Goal: Task Accomplishment & Management: Complete application form

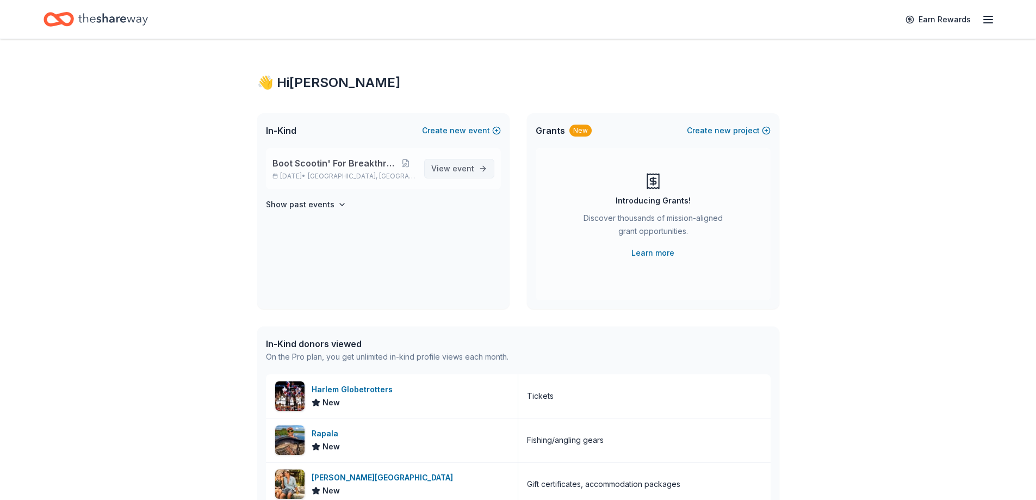
click at [464, 168] on span "event" at bounding box center [464, 168] width 22 height 9
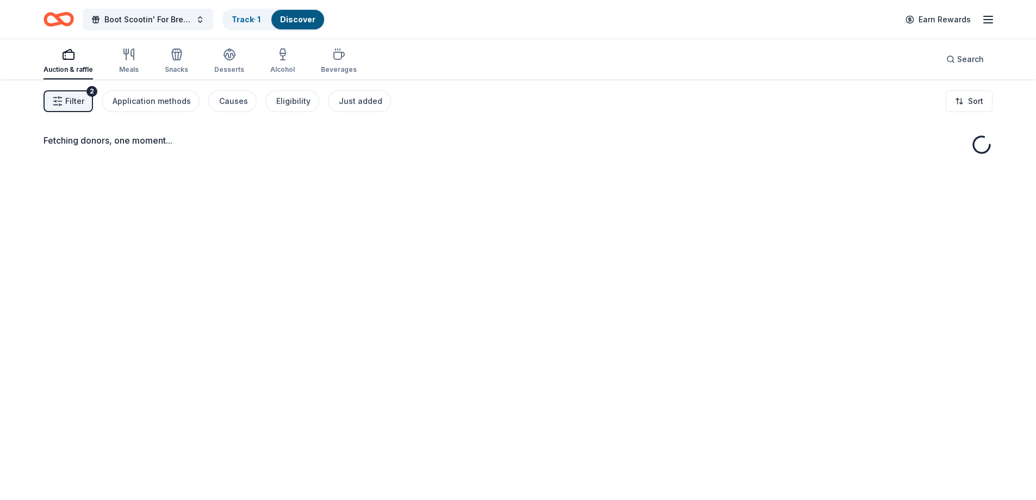
click at [75, 95] on span "Filter" at bounding box center [74, 101] width 19 height 13
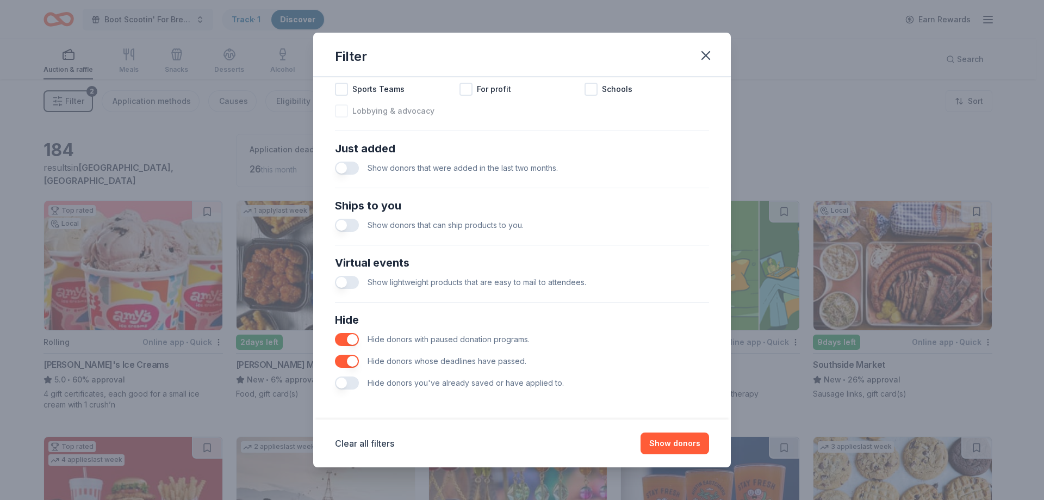
scroll to position [374, 0]
click at [348, 385] on button "button" at bounding box center [347, 382] width 24 height 13
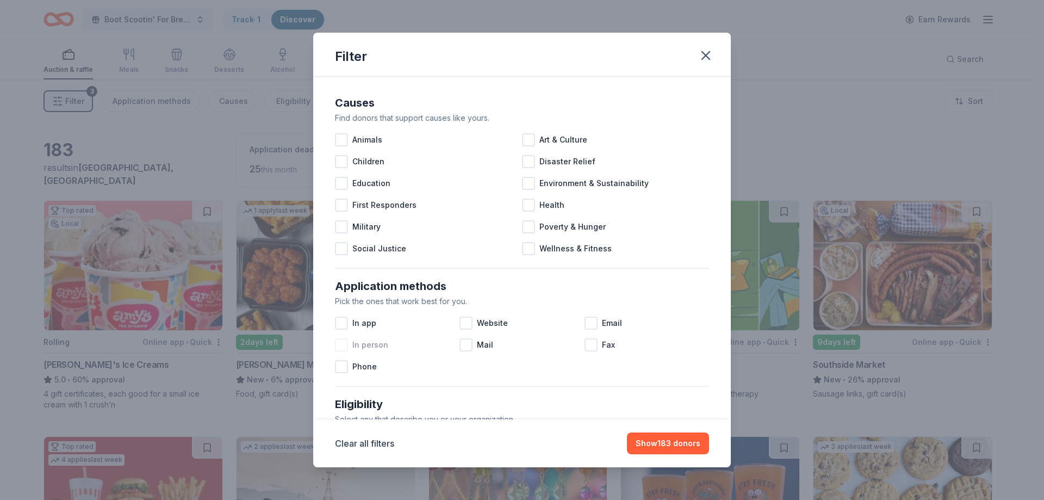
click at [344, 345] on div at bounding box center [341, 344] width 13 height 13
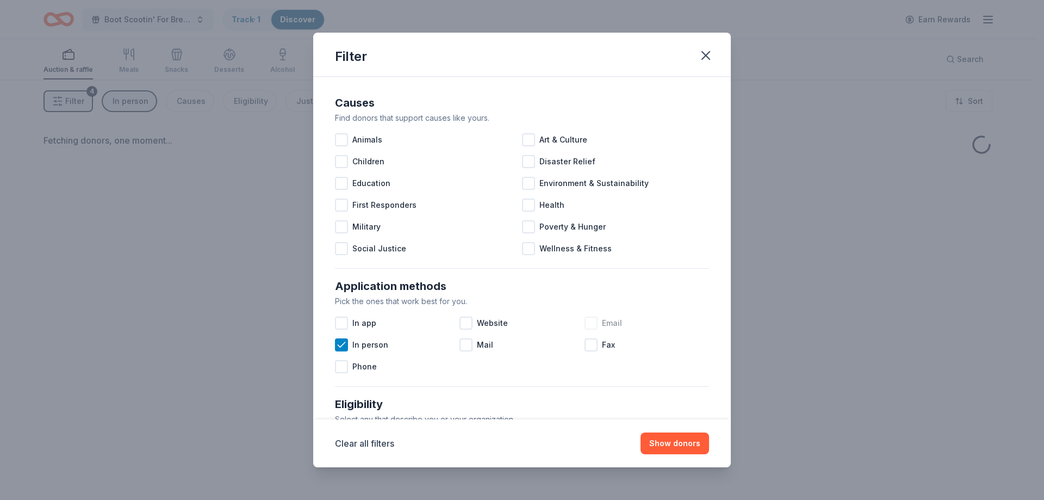
click at [587, 318] on div at bounding box center [591, 323] width 13 height 13
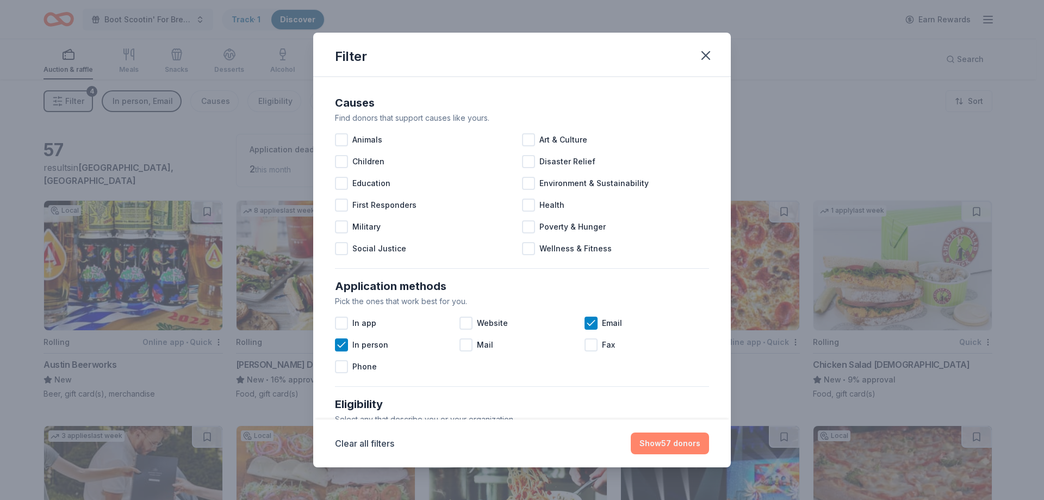
click at [665, 438] on button "Show 57 donors" at bounding box center [670, 443] width 78 height 22
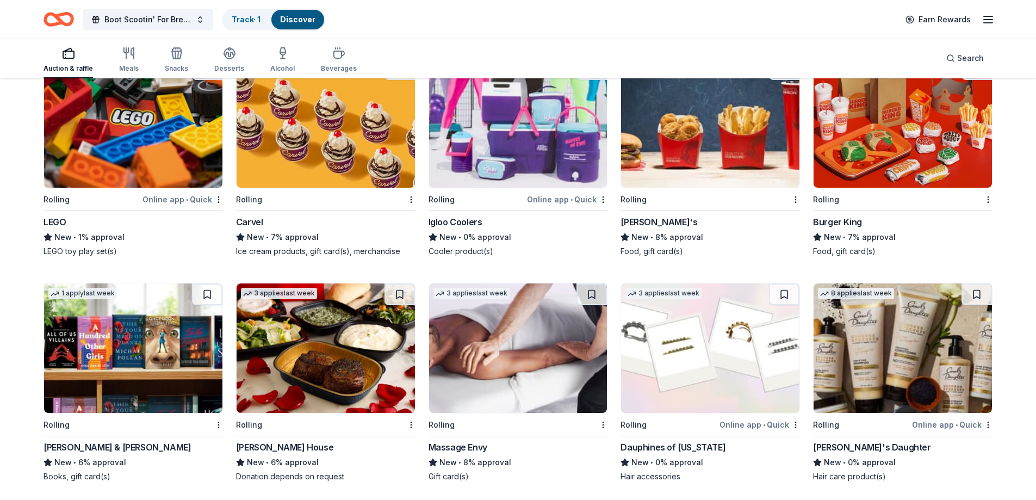
scroll to position [1795, 0]
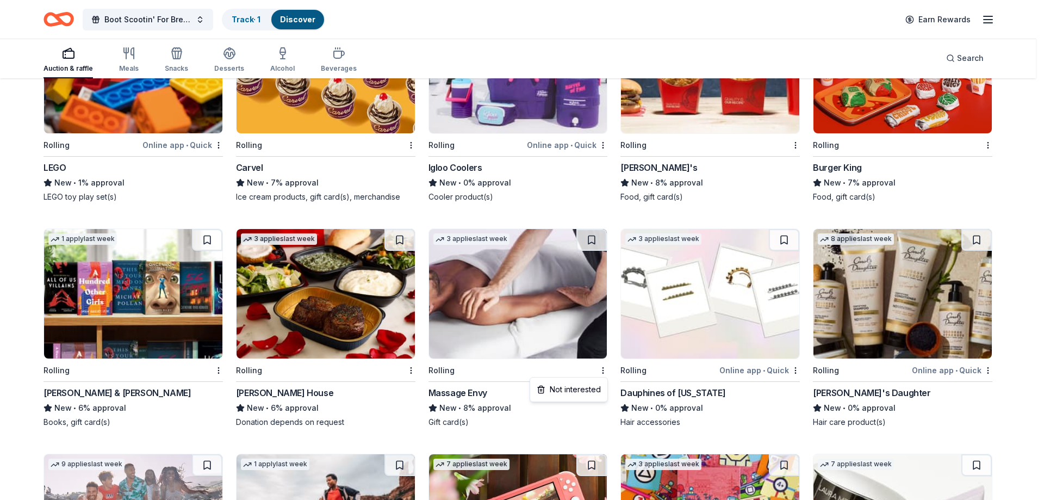
drag, startPoint x: 560, startPoint y: 353, endPoint x: 560, endPoint y: 345, distance: 7.6
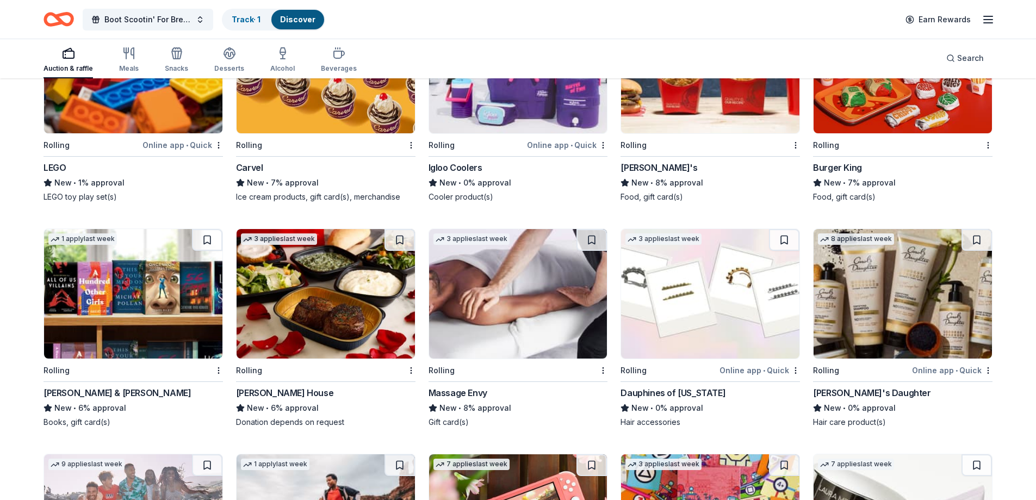
click at [498, 311] on img at bounding box center [518, 293] width 178 height 129
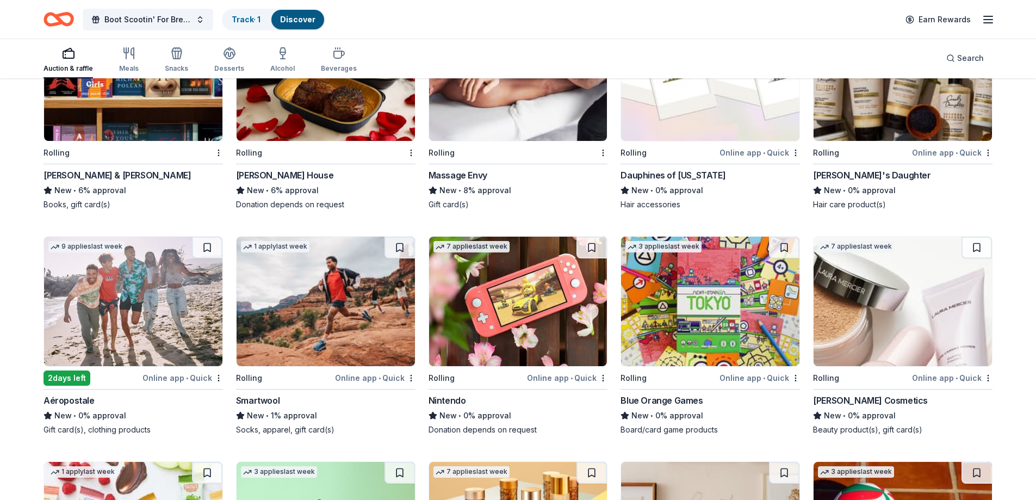
scroll to position [2067, 0]
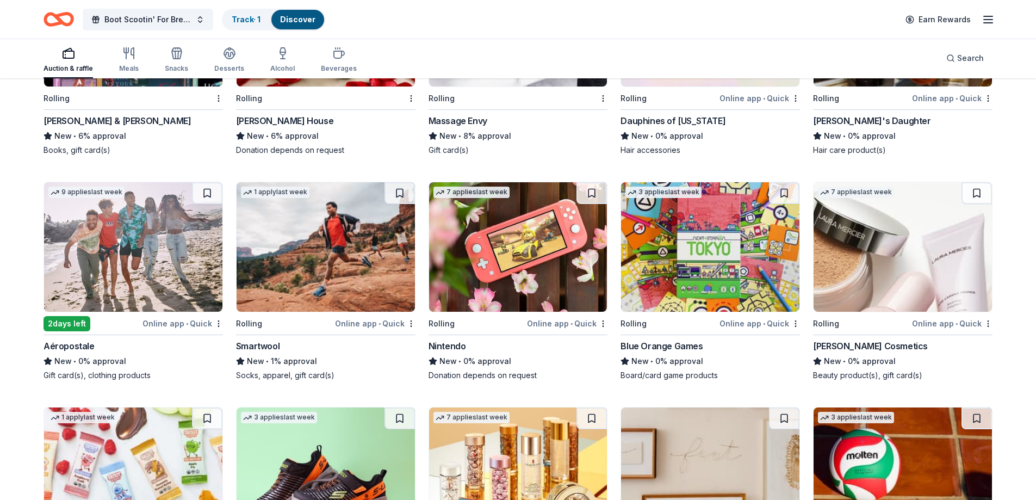
click at [942, 322] on div "Online app • Quick" at bounding box center [952, 324] width 81 height 14
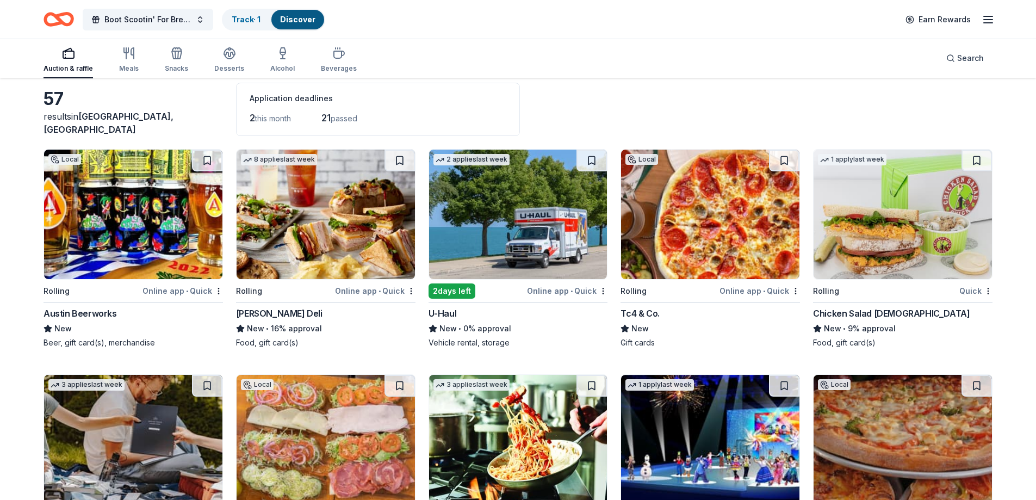
scroll to position [0, 0]
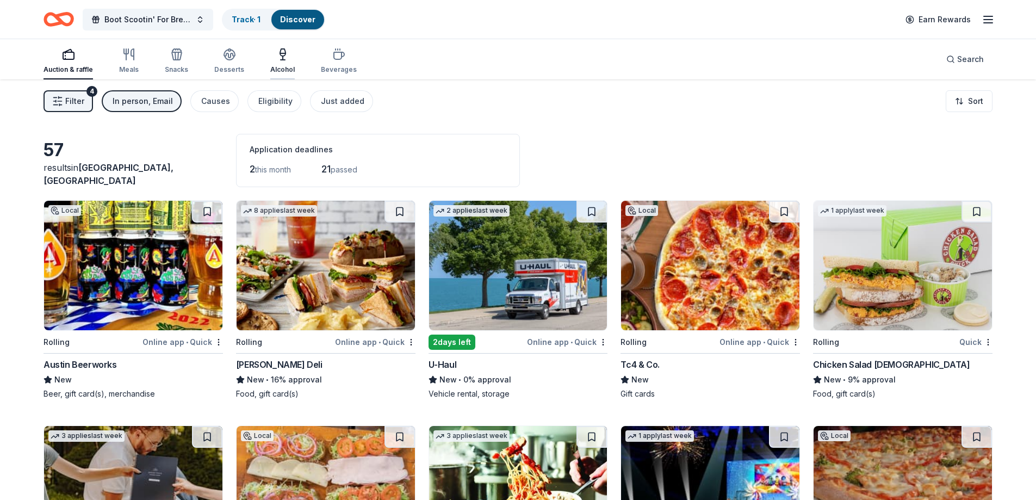
click at [282, 60] on icon "button" at bounding box center [282, 54] width 13 height 13
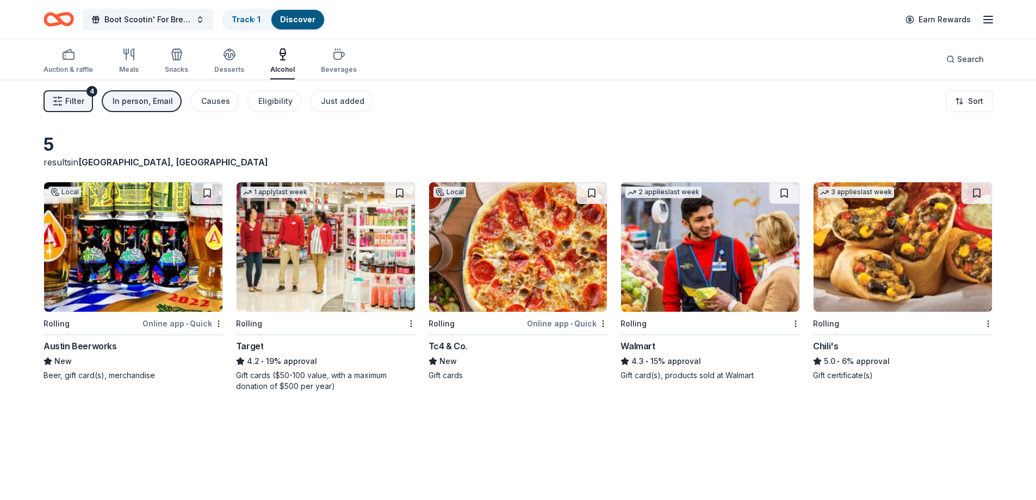
click at [165, 320] on div "Online app • Quick" at bounding box center [183, 324] width 81 height 14
click at [575, 328] on div "Online app • Quick" at bounding box center [567, 324] width 81 height 14
click at [78, 62] on div "Auction & raffle" at bounding box center [69, 61] width 50 height 26
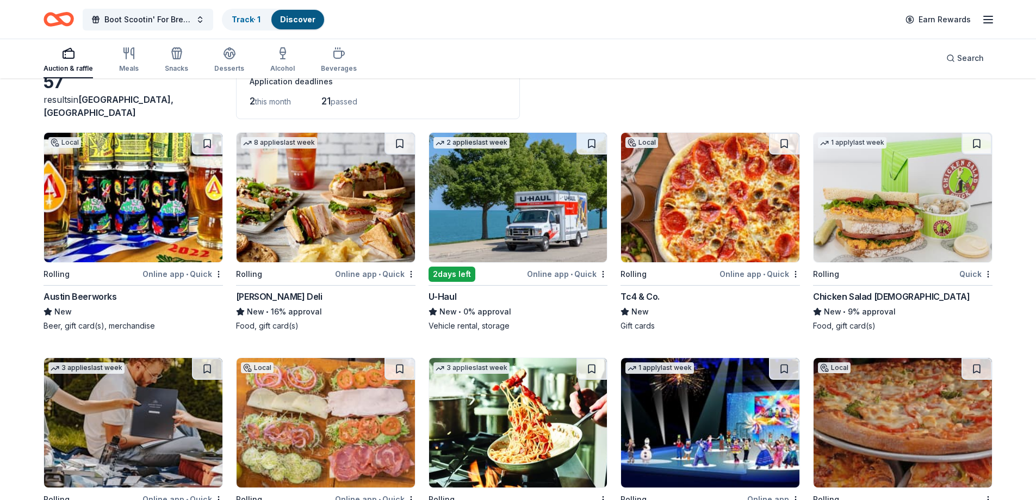
scroll to position [109, 0]
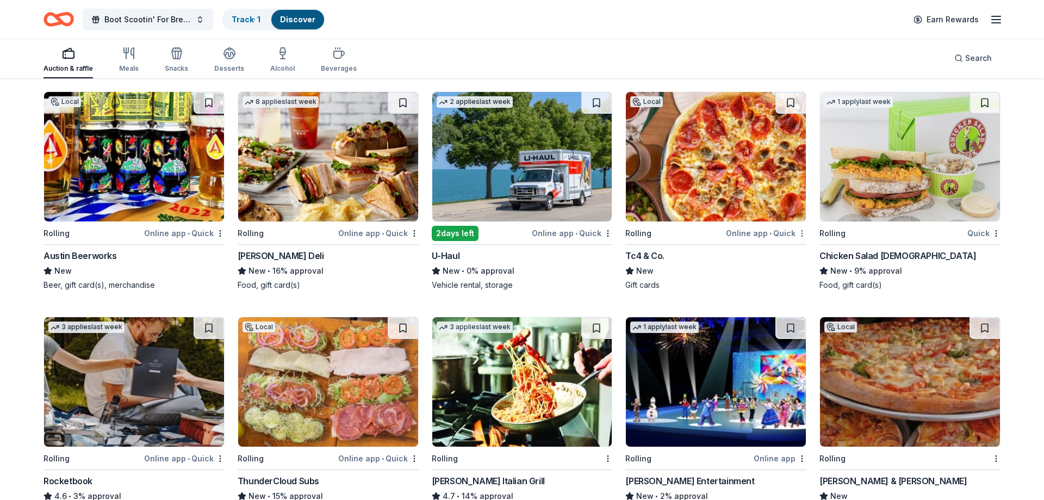
click at [797, 234] on html "Boot Scootin' For Breakthroughs Track · 1 Discover Earn Rewards Auction & raffl…" at bounding box center [522, 141] width 1044 height 500
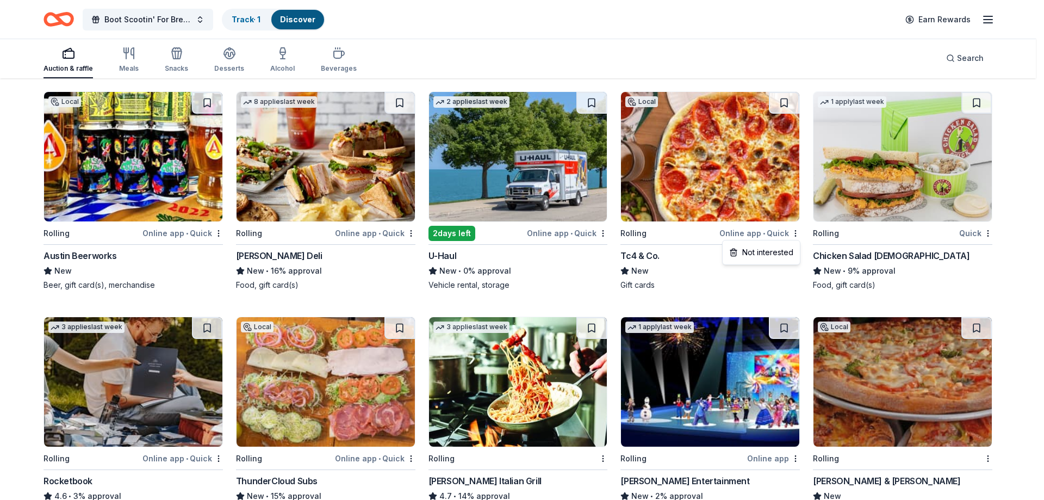
click at [787, 46] on html "Boot Scootin' For Breakthroughs Track · 1 Discover Earn Rewards Auction & raffl…" at bounding box center [522, 141] width 1044 height 500
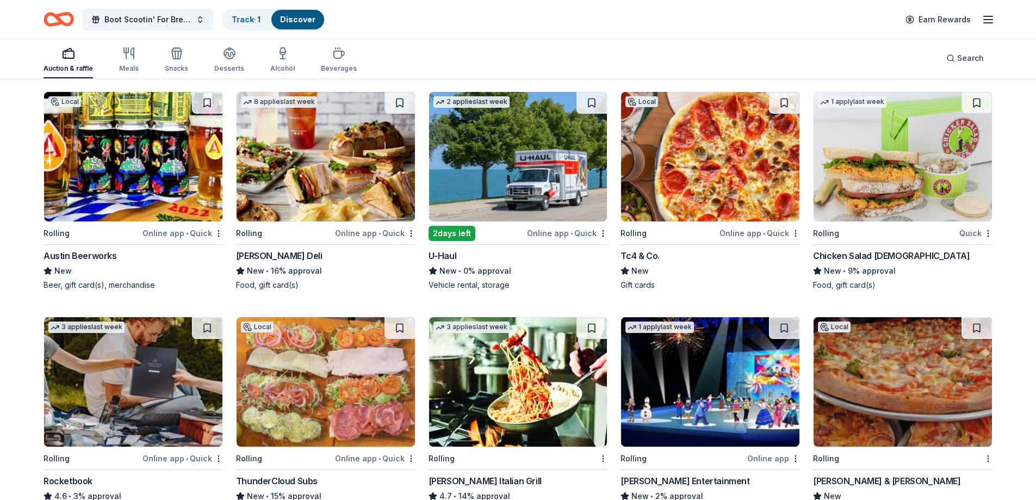
click at [304, 15] on link "Discover" at bounding box center [297, 19] width 35 height 9
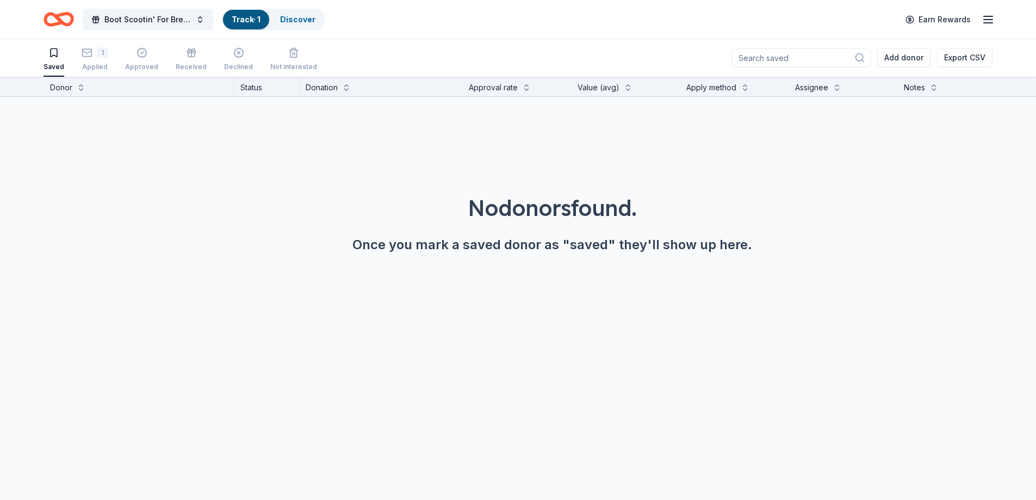
click at [240, 23] on link "Track · 1" at bounding box center [246, 19] width 29 height 9
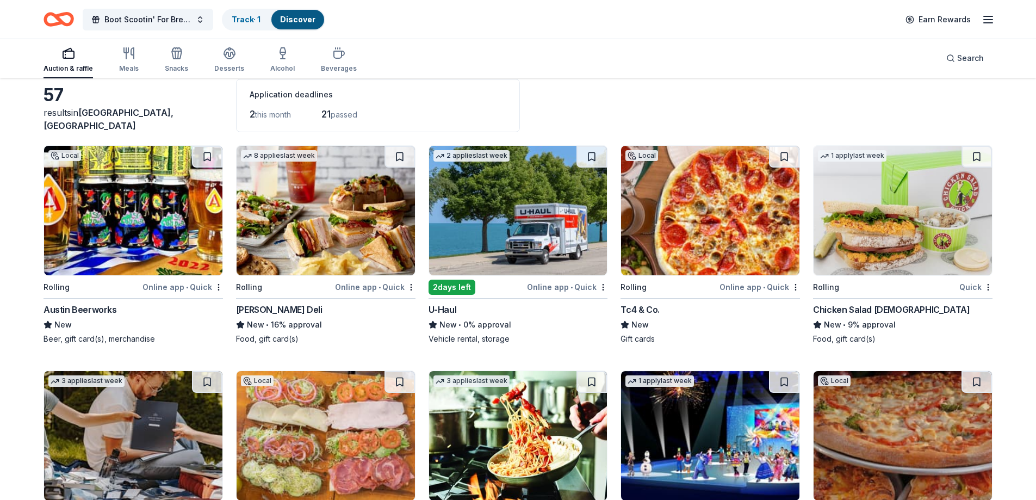
scroll to position [54, 0]
drag, startPoint x: 186, startPoint y: 261, endPoint x: 166, endPoint y: 293, distance: 37.1
drag, startPoint x: 166, startPoint y: 293, endPoint x: 814, endPoint y: 112, distance: 672.7
click at [815, 112] on div "57 results in Dripping Springs, TX Application deadlines 2 this month 21 passed" at bounding box center [518, 105] width 949 height 53
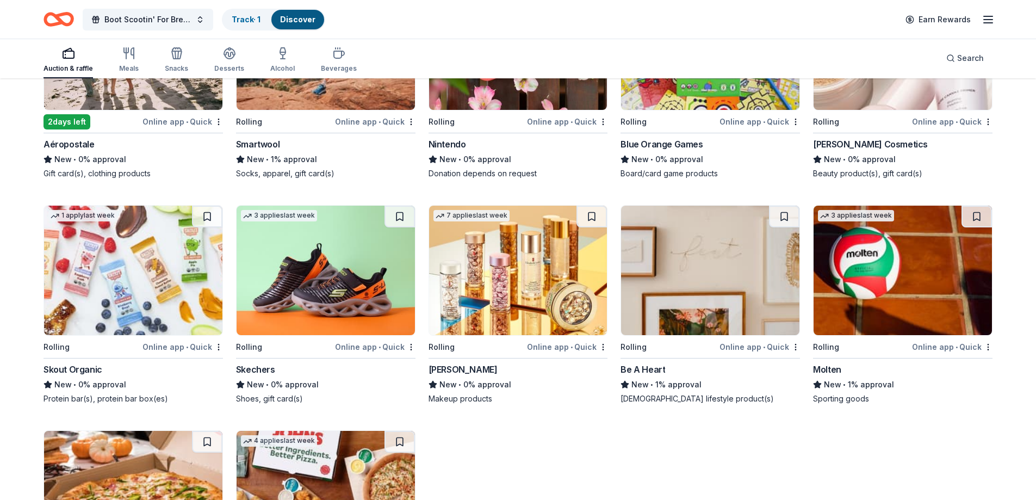
scroll to position [2285, 0]
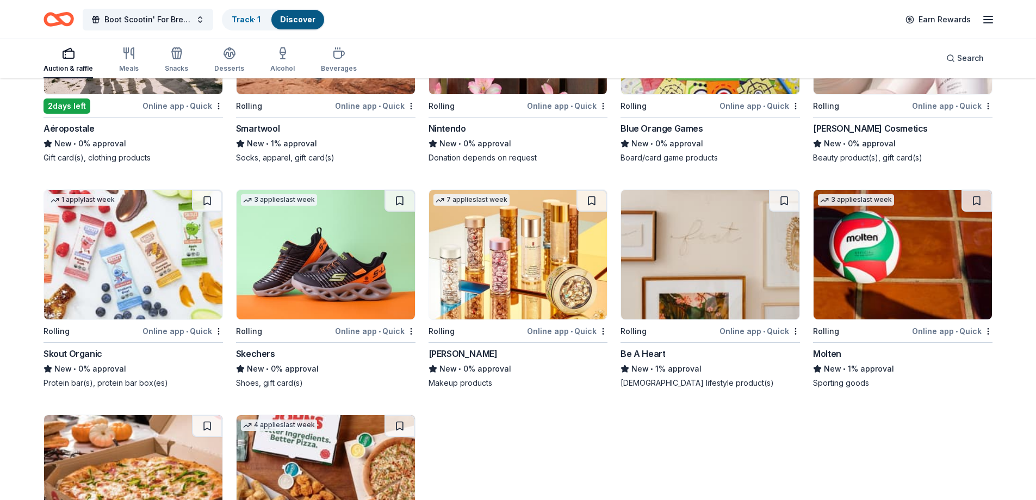
click at [571, 332] on div "Online app • Quick" at bounding box center [567, 331] width 81 height 14
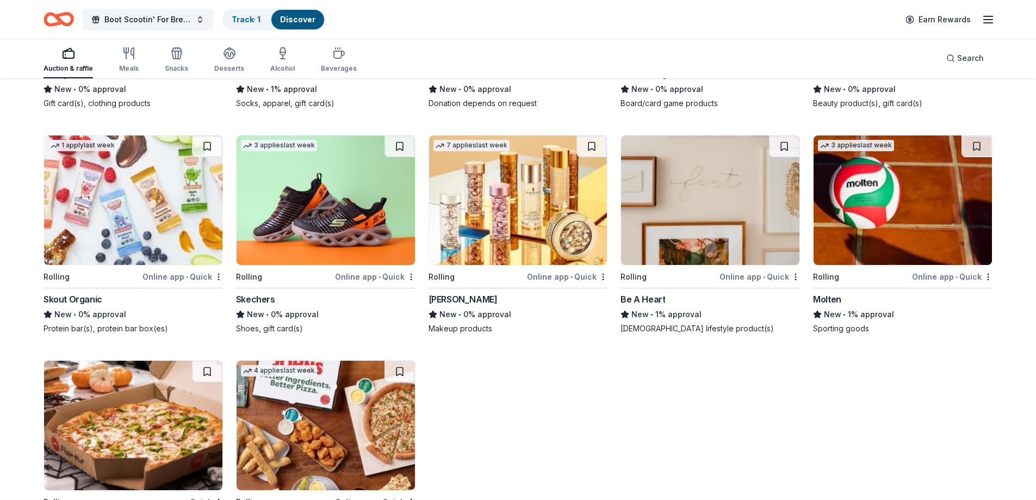
click at [370, 279] on div "Online app • Quick" at bounding box center [375, 277] width 81 height 14
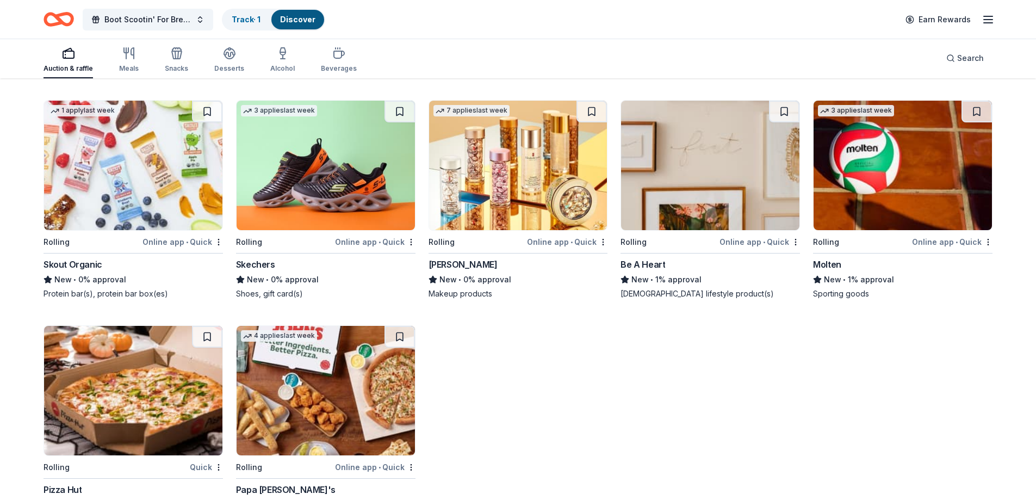
scroll to position [2394, 0]
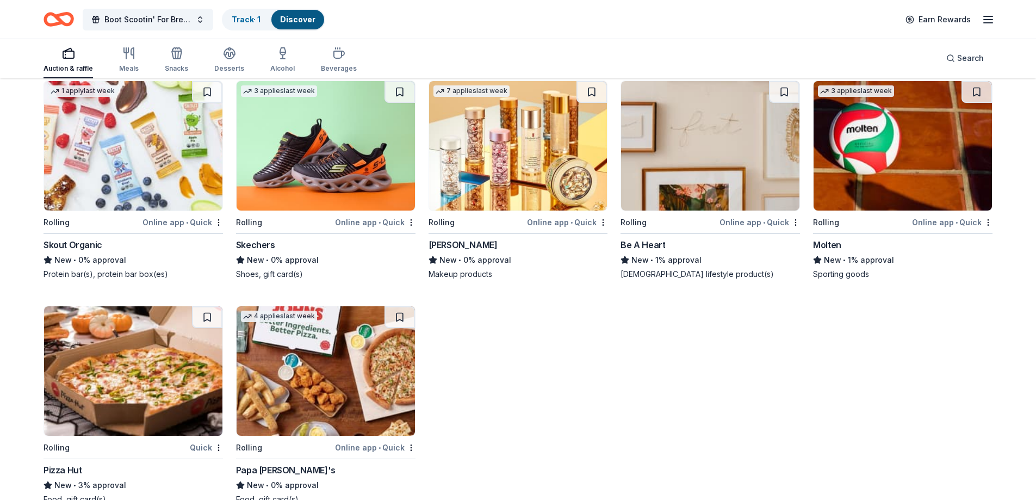
click at [952, 220] on div "Online app • Quick" at bounding box center [952, 222] width 81 height 14
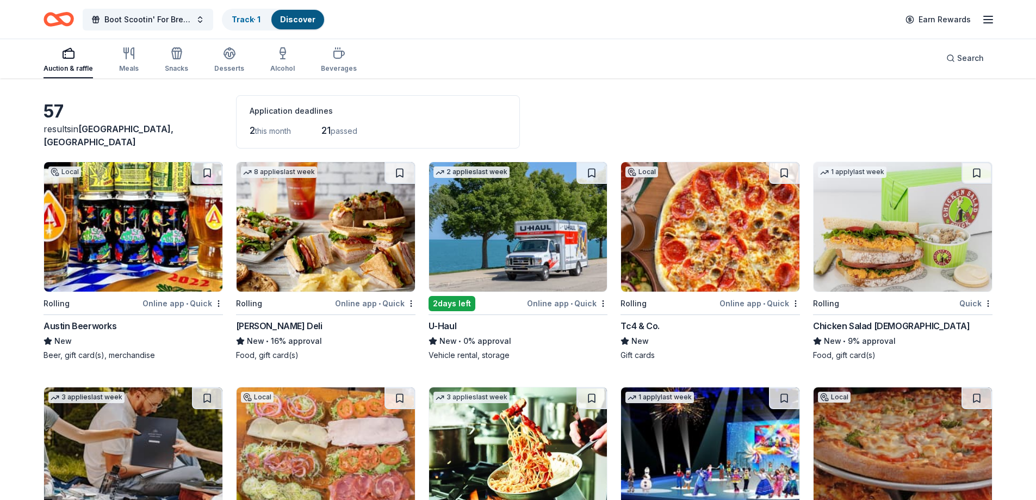
scroll to position [0, 0]
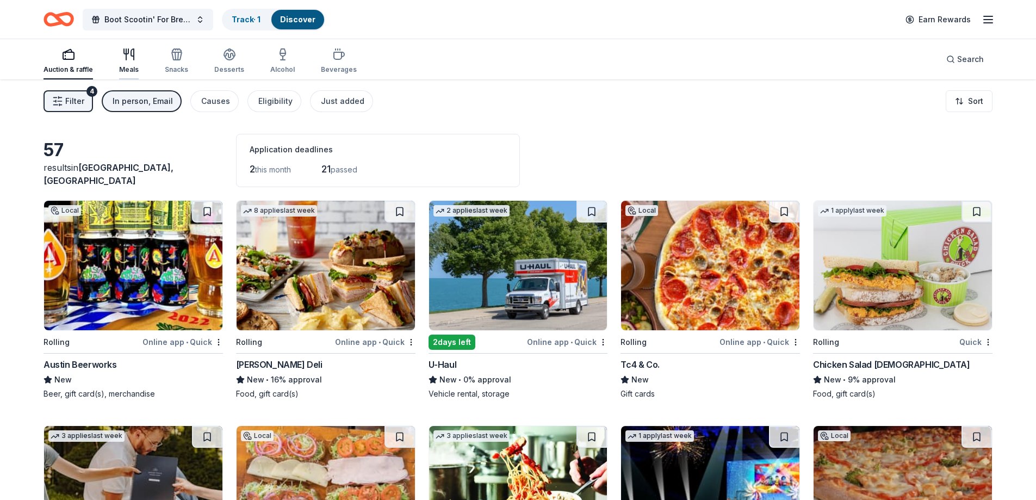
click at [131, 59] on icon "button" at bounding box center [128, 54] width 13 height 13
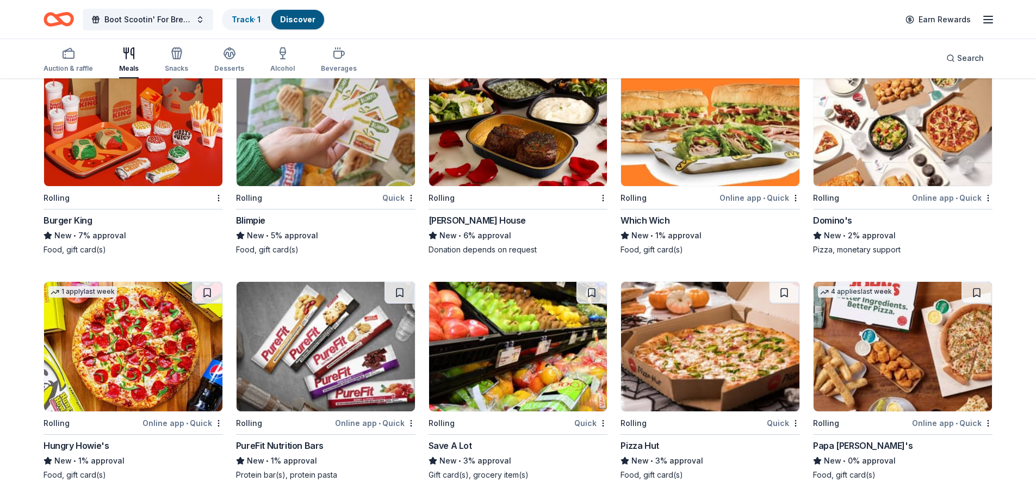
scroll to position [1040, 0]
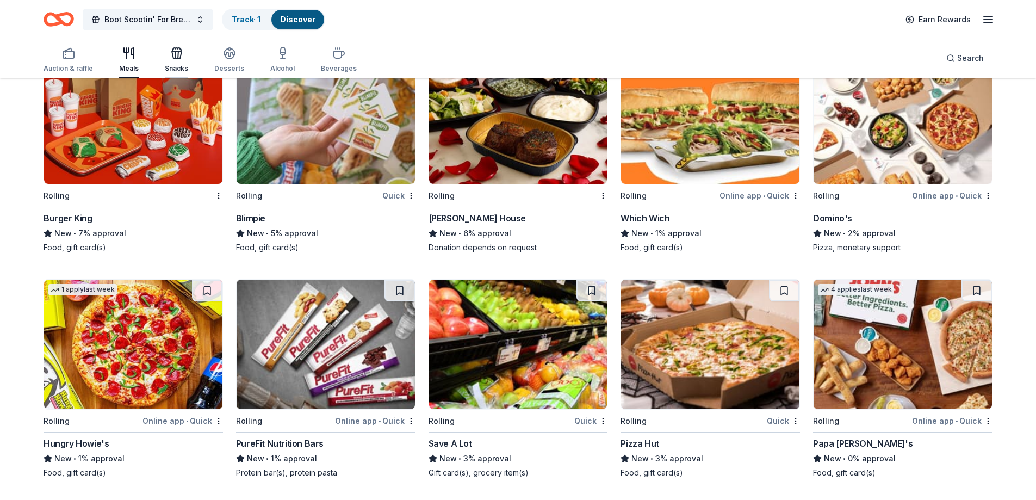
click at [170, 59] on icon "button" at bounding box center [176, 53] width 13 height 13
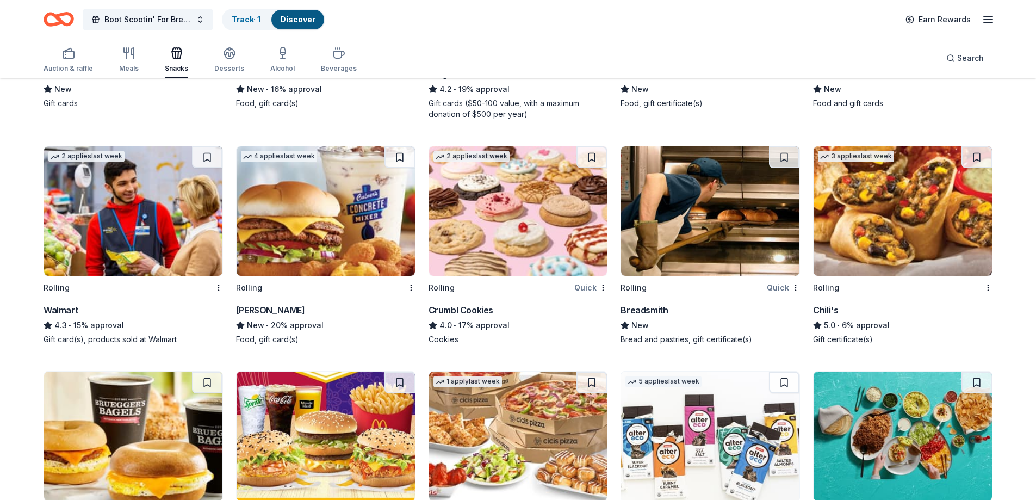
scroll to position [326, 0]
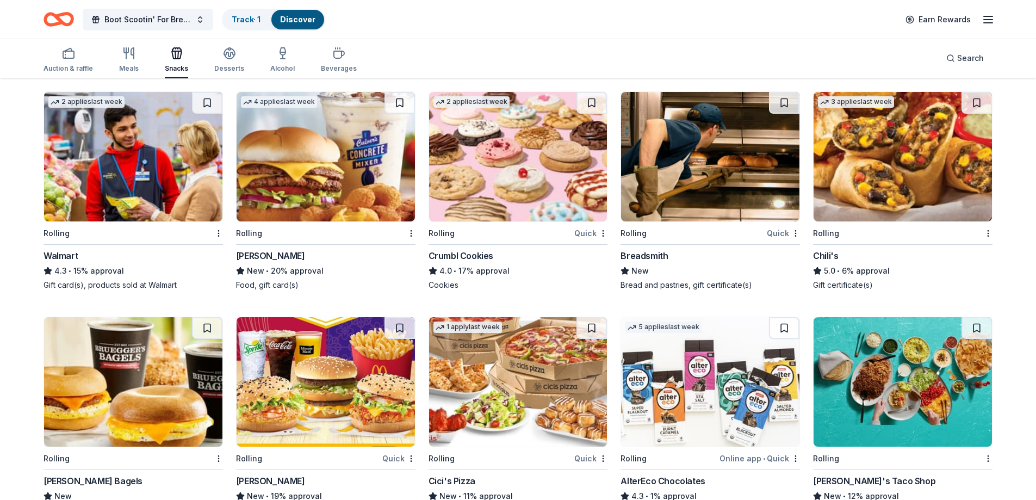
click at [589, 237] on div "Quick" at bounding box center [590, 233] width 33 height 14
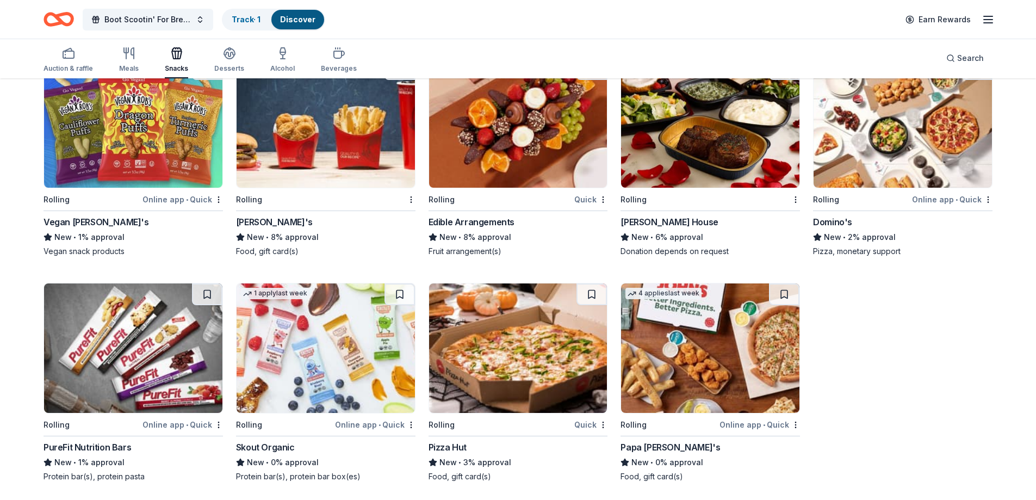
scroll to position [1050, 0]
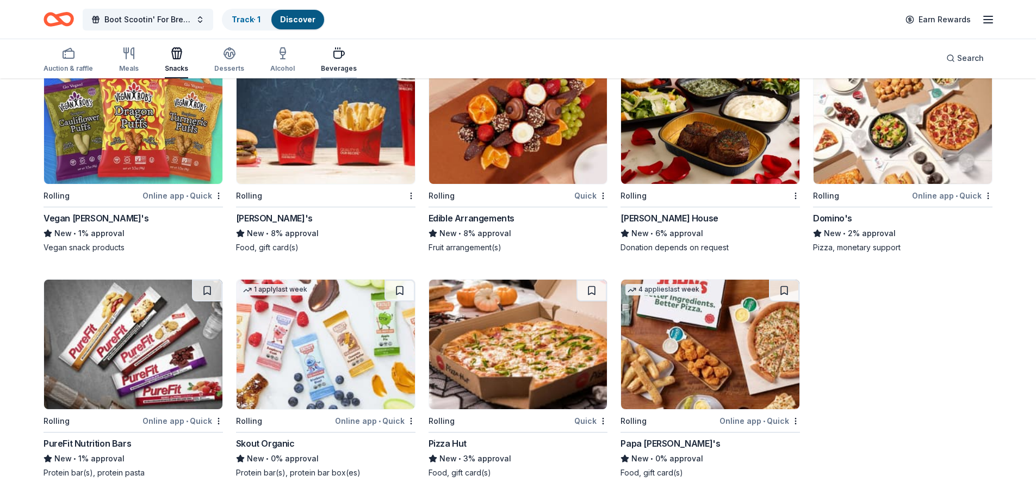
click at [337, 55] on icon "button" at bounding box center [339, 54] width 10 height 7
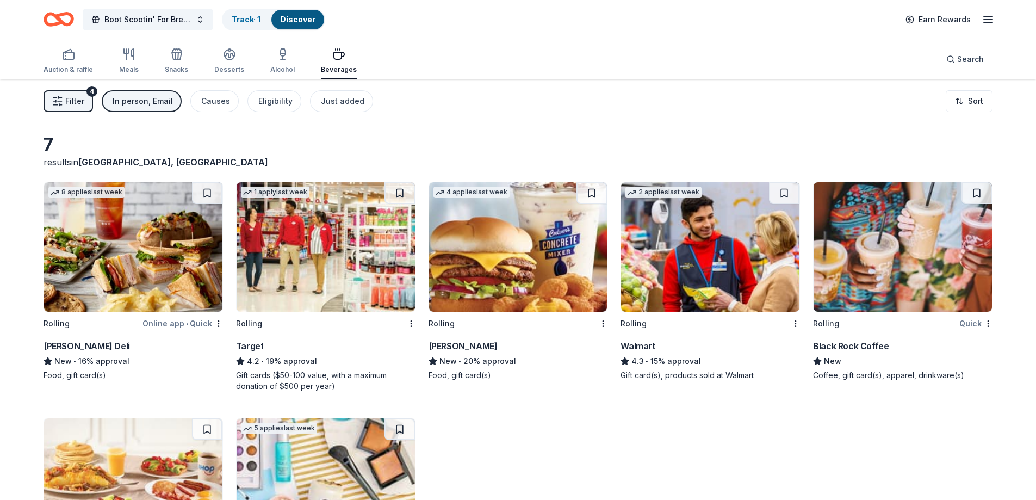
click at [67, 107] on span "Filter" at bounding box center [74, 101] width 19 height 13
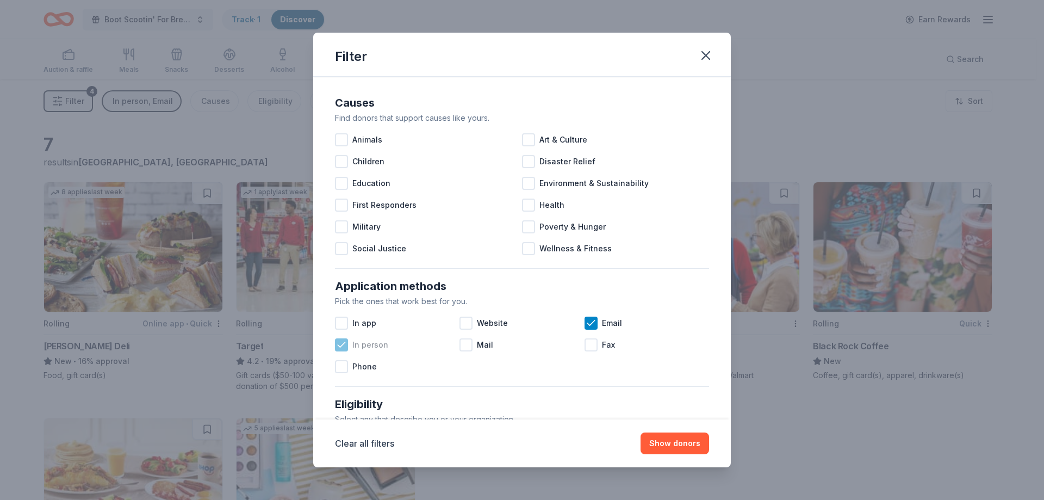
click at [339, 343] on icon at bounding box center [341, 344] width 11 height 11
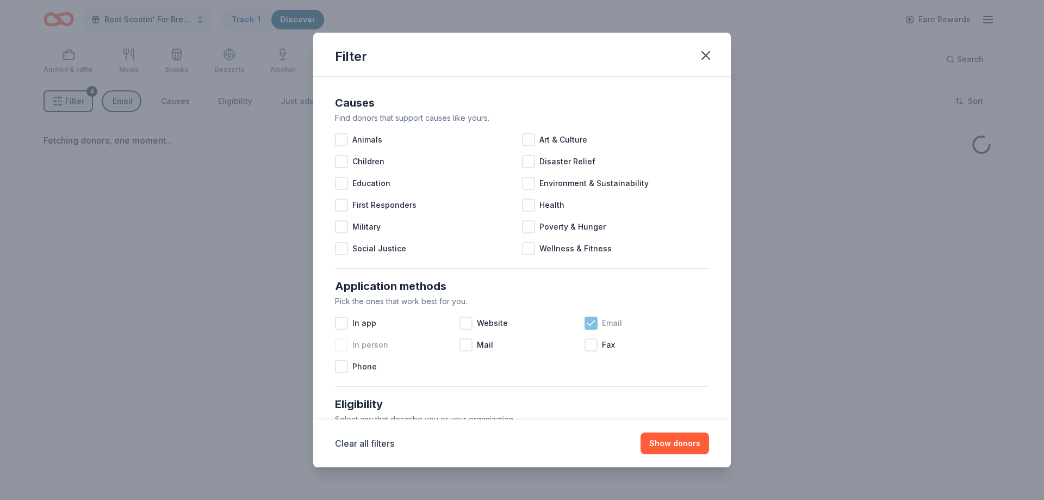
click at [589, 320] on icon at bounding box center [591, 322] width 7 height 5
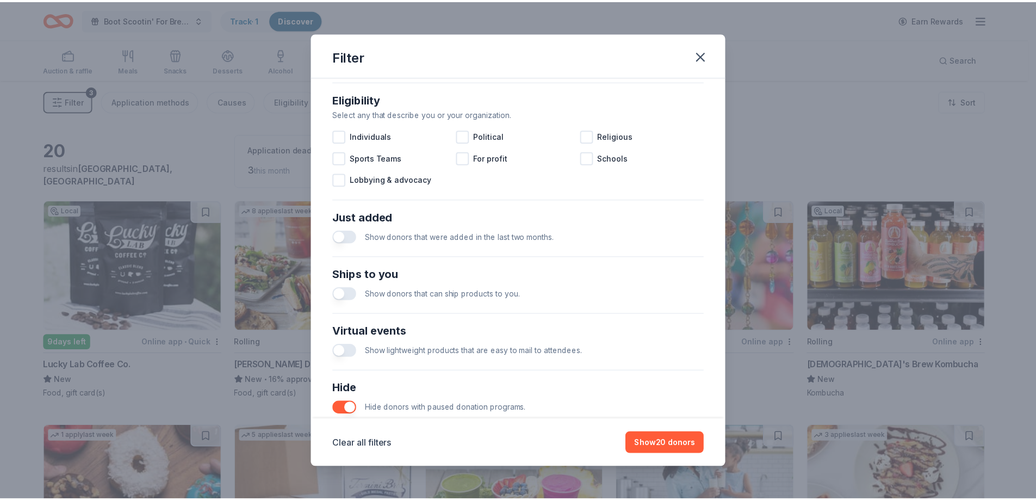
scroll to position [374, 0]
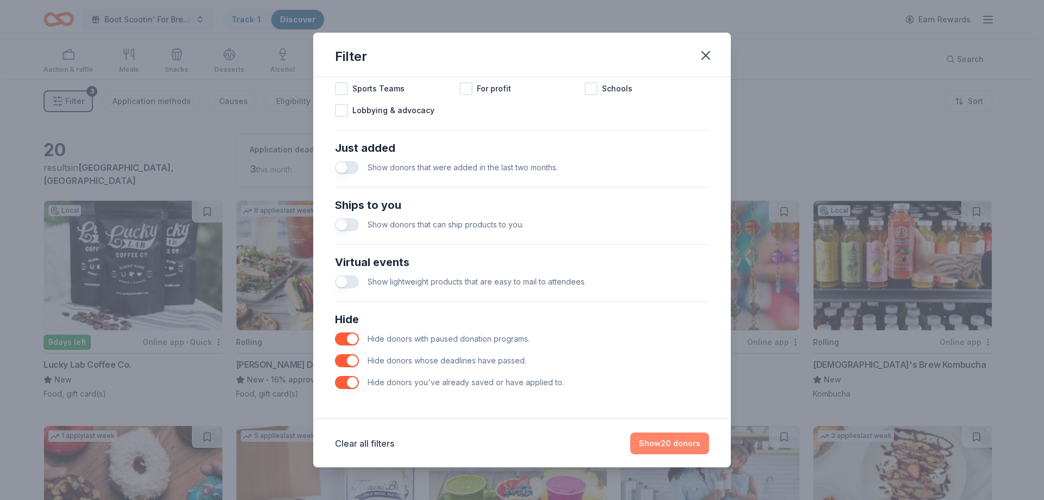
click at [670, 441] on button "Show 20 donors" at bounding box center [669, 443] width 79 height 22
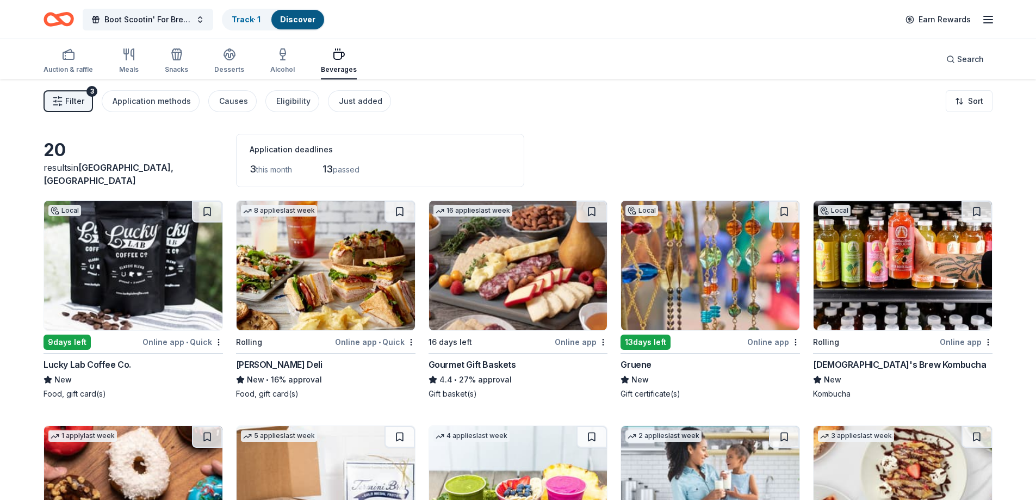
click at [201, 345] on div "Online app • Quick" at bounding box center [183, 342] width 81 height 14
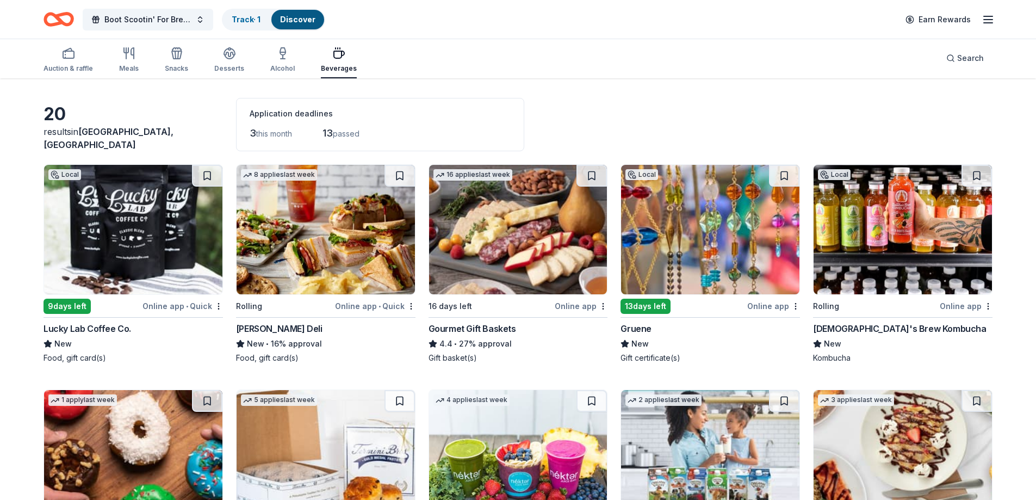
scroll to position [0, 0]
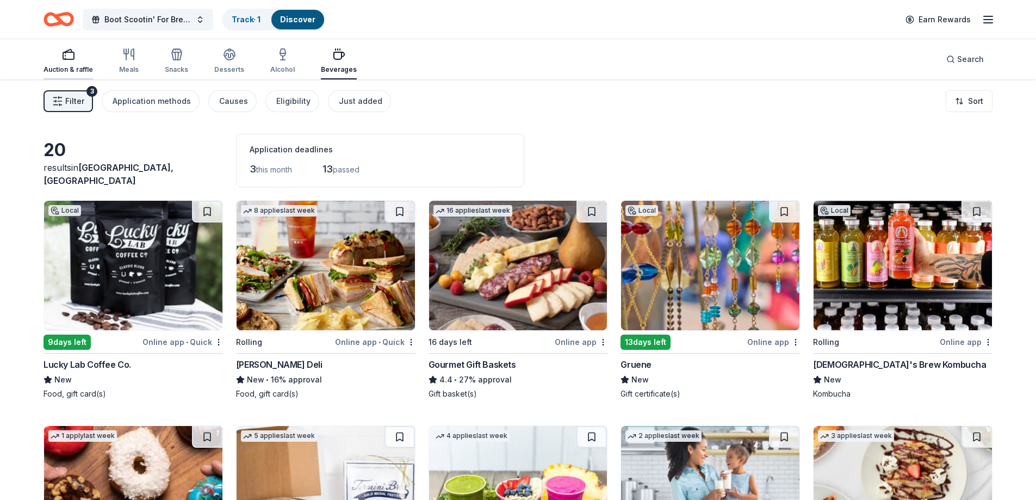
click at [69, 57] on icon "button" at bounding box center [68, 54] width 13 height 13
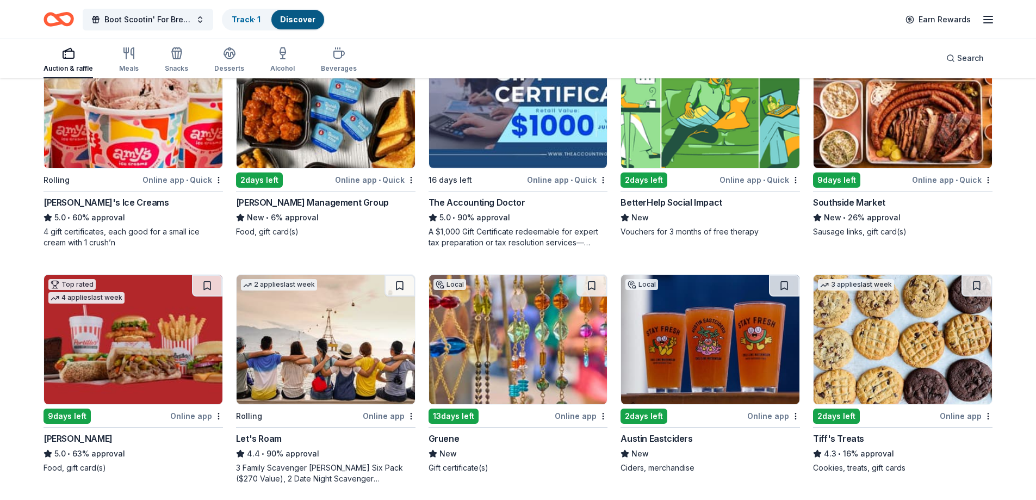
scroll to position [163, 0]
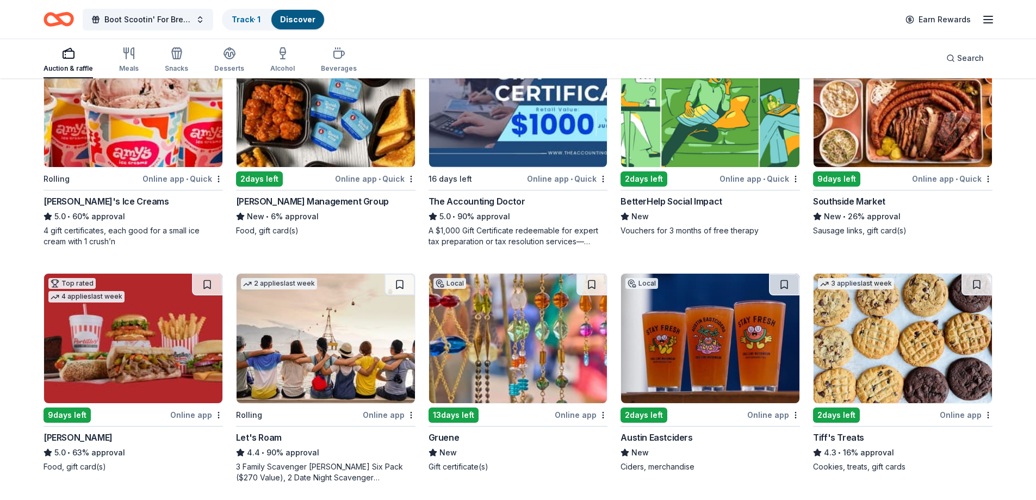
click at [770, 416] on div "Online app" at bounding box center [773, 415] width 53 height 14
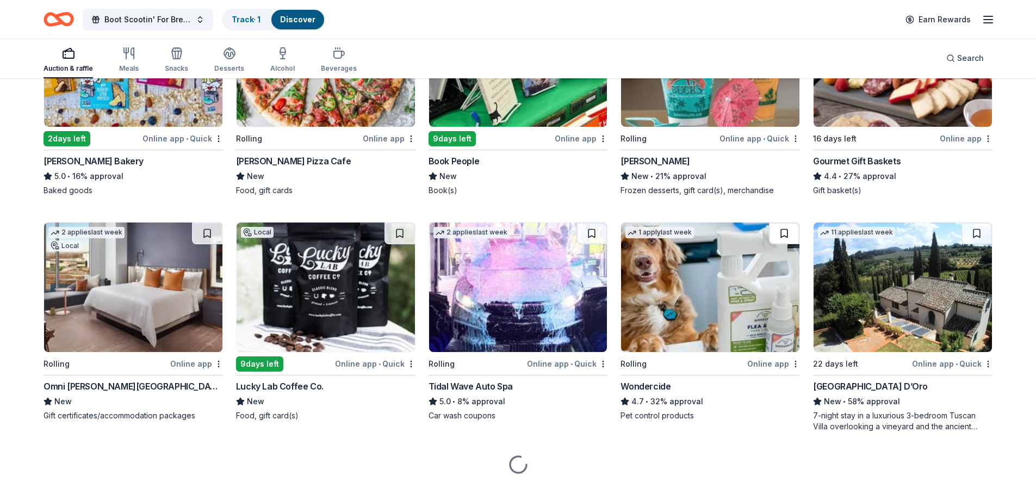
scroll to position [695, 0]
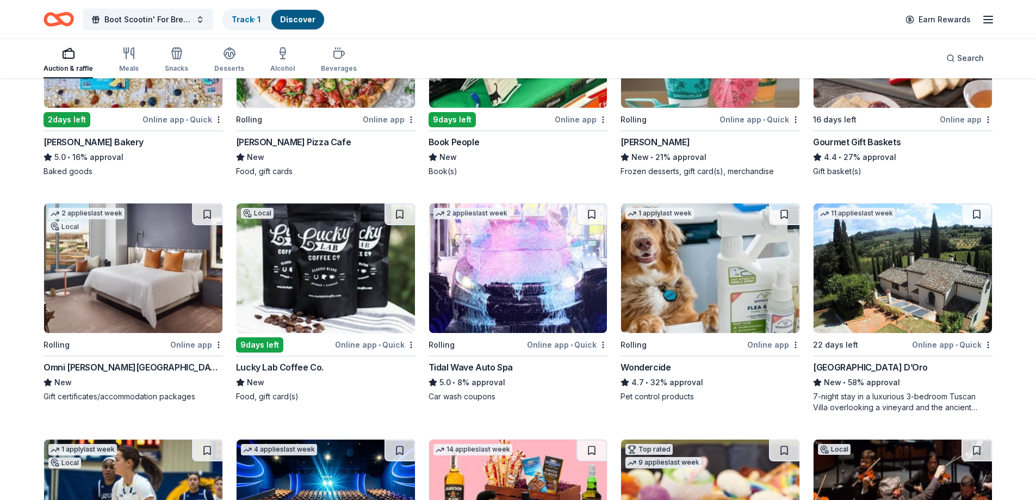
click at [201, 344] on div "Online app" at bounding box center [196, 345] width 53 height 14
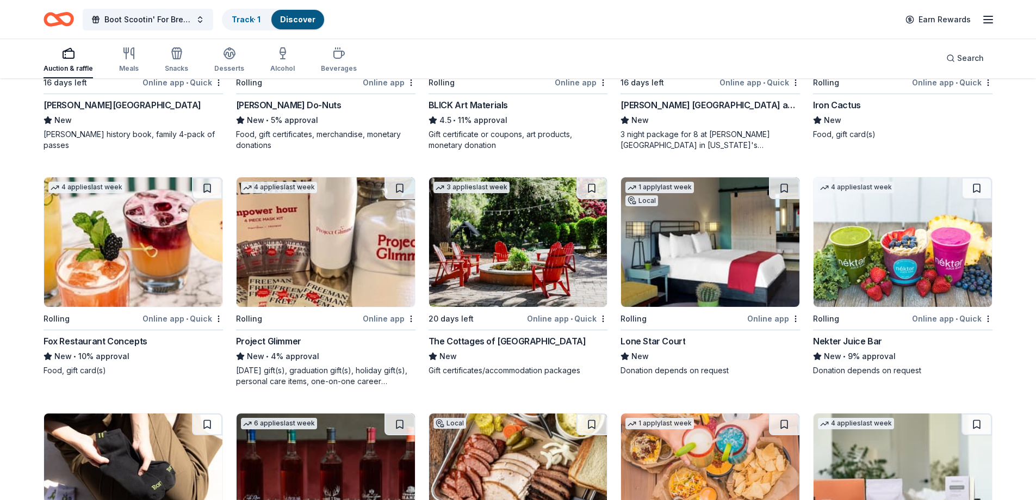
scroll to position [2135, 0]
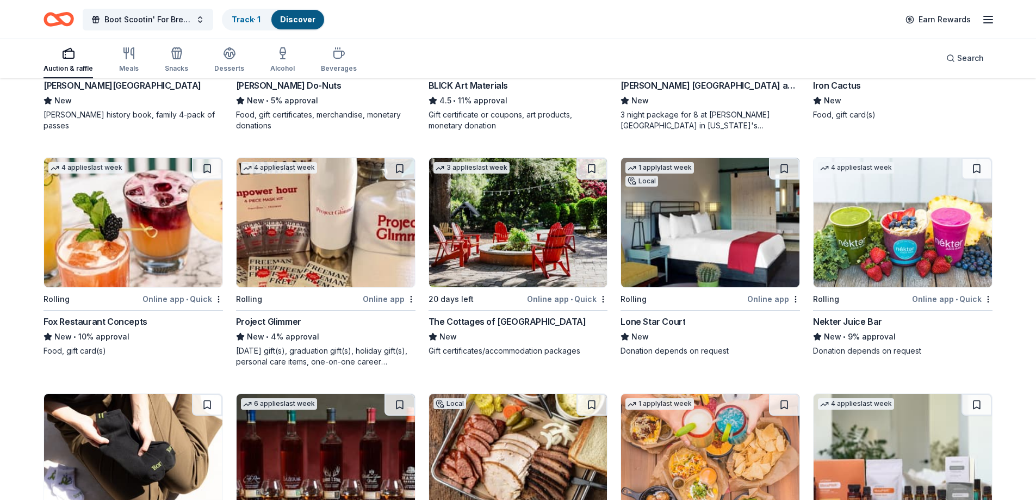
click at [768, 305] on div "Online app" at bounding box center [773, 299] width 53 height 14
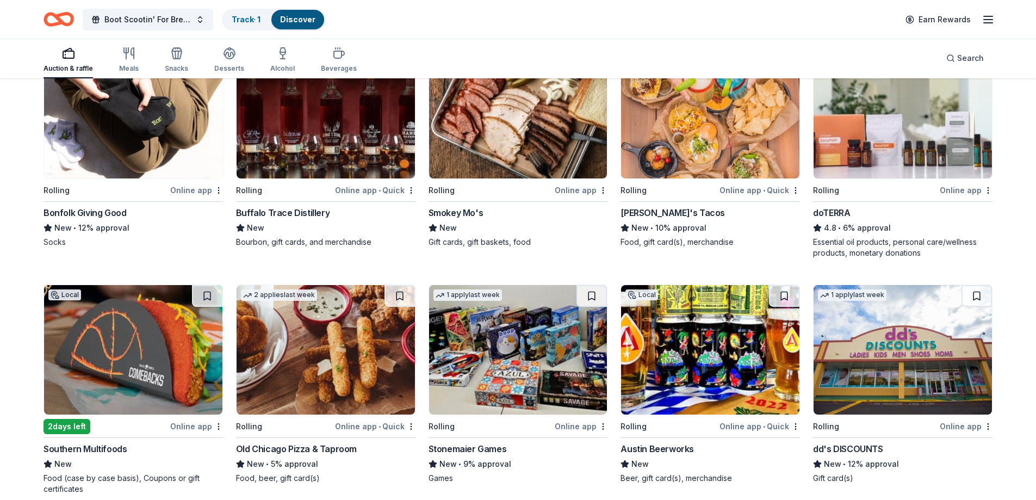
scroll to position [2516, 0]
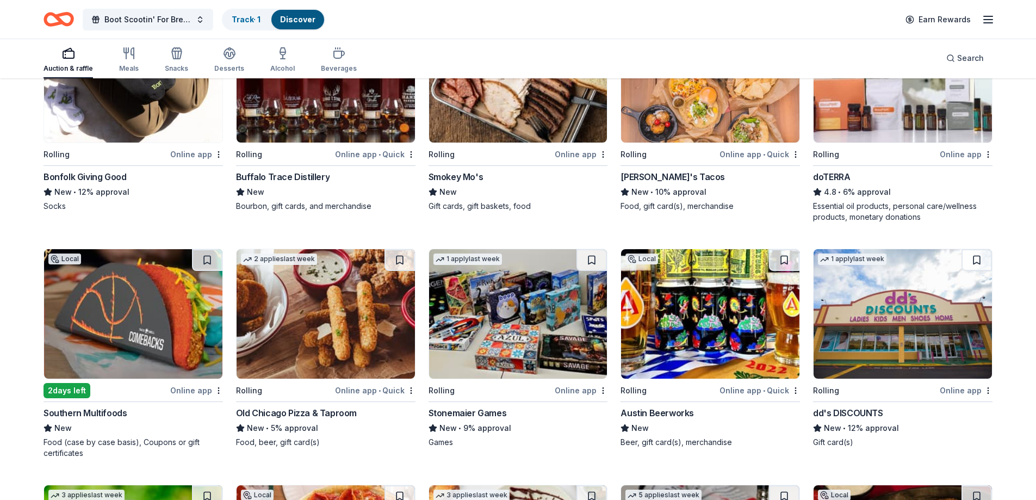
click at [386, 142] on img at bounding box center [326, 77] width 178 height 129
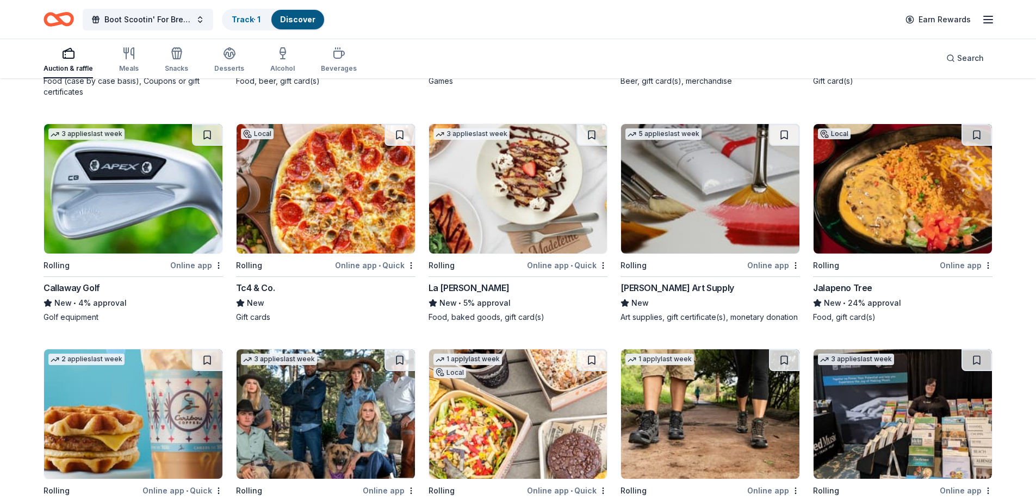
scroll to position [2897, 0]
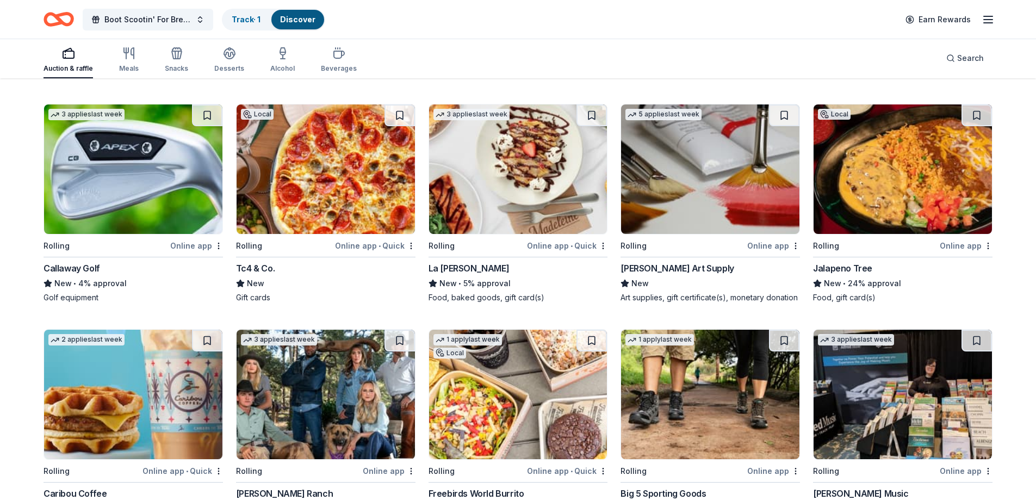
click at [201, 249] on div "Online app" at bounding box center [196, 246] width 53 height 14
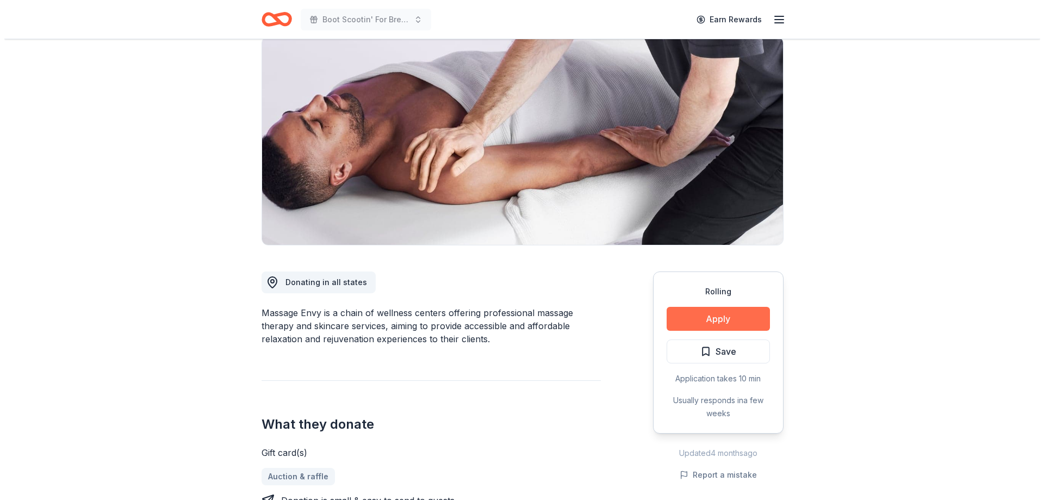
scroll to position [109, 0]
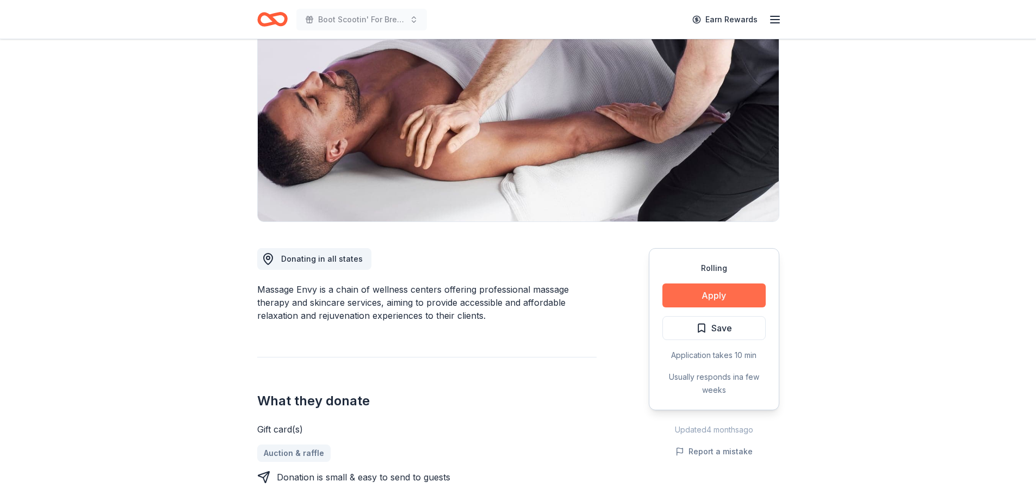
click at [683, 288] on button "Apply" at bounding box center [714, 295] width 103 height 24
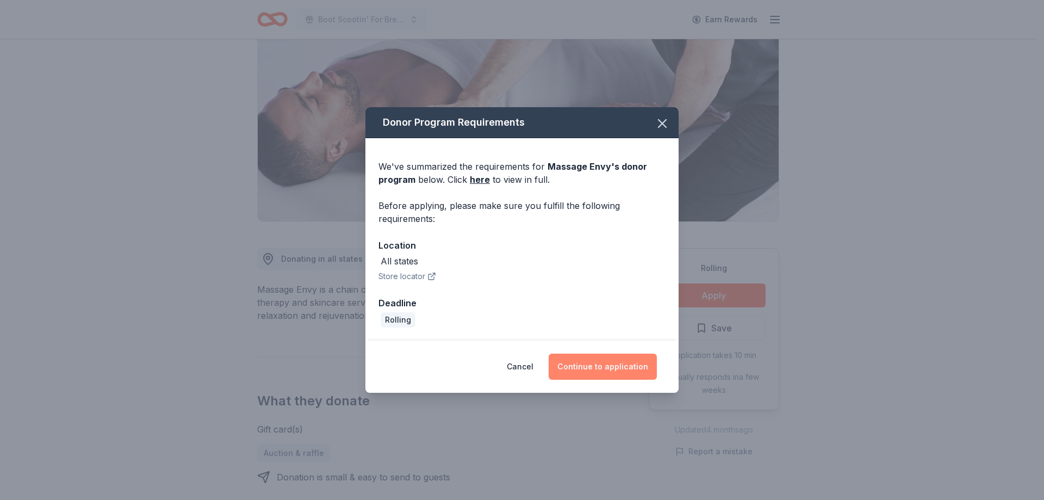
click at [593, 363] on button "Continue to application" at bounding box center [603, 367] width 108 height 26
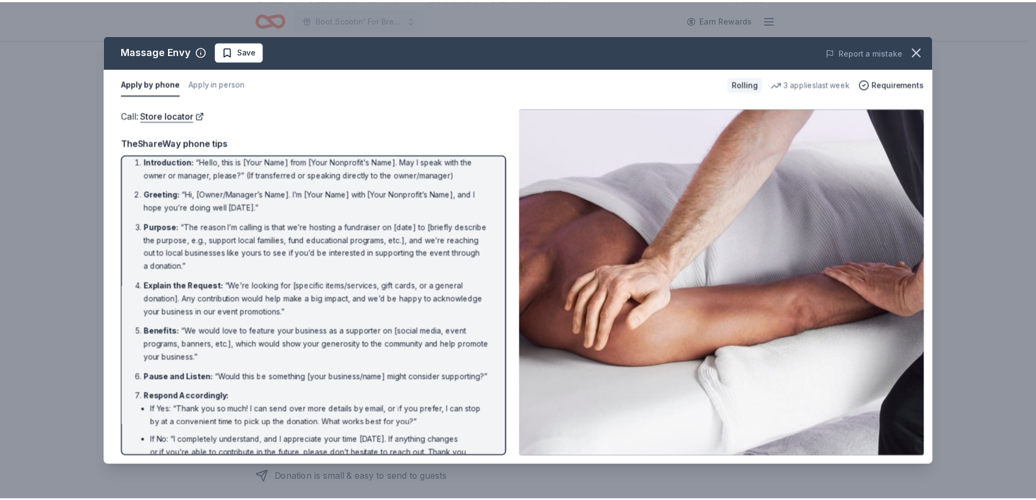
scroll to position [0, 0]
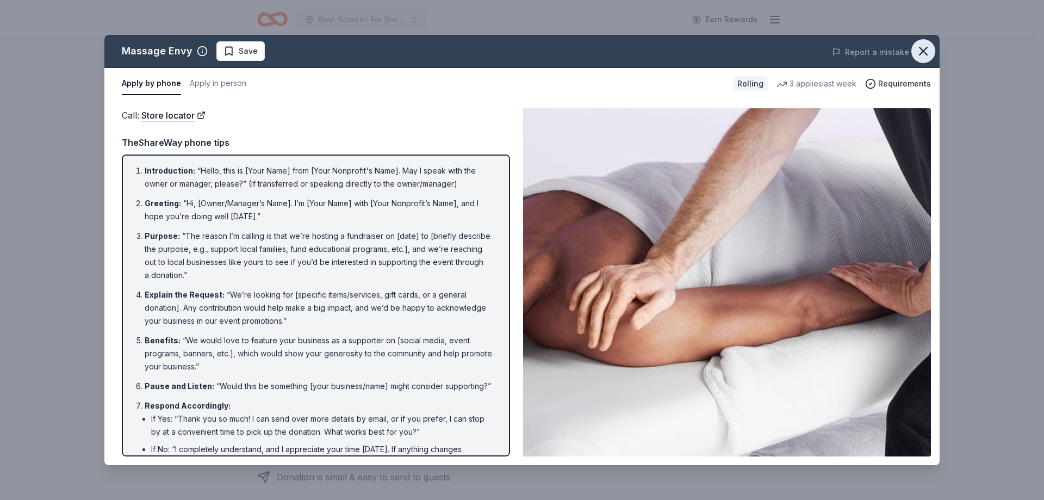
click at [920, 54] on icon "button" at bounding box center [923, 51] width 15 height 15
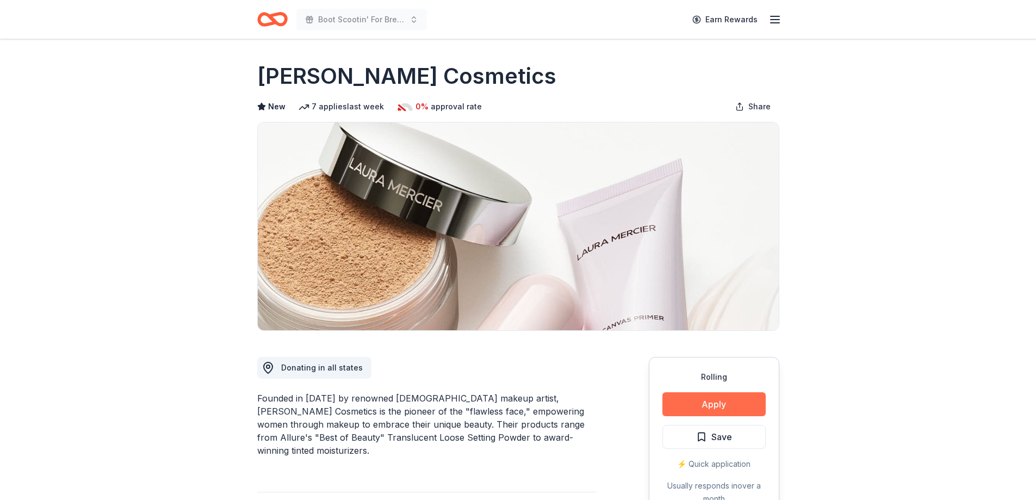
click at [707, 409] on button "Apply" at bounding box center [714, 404] width 103 height 24
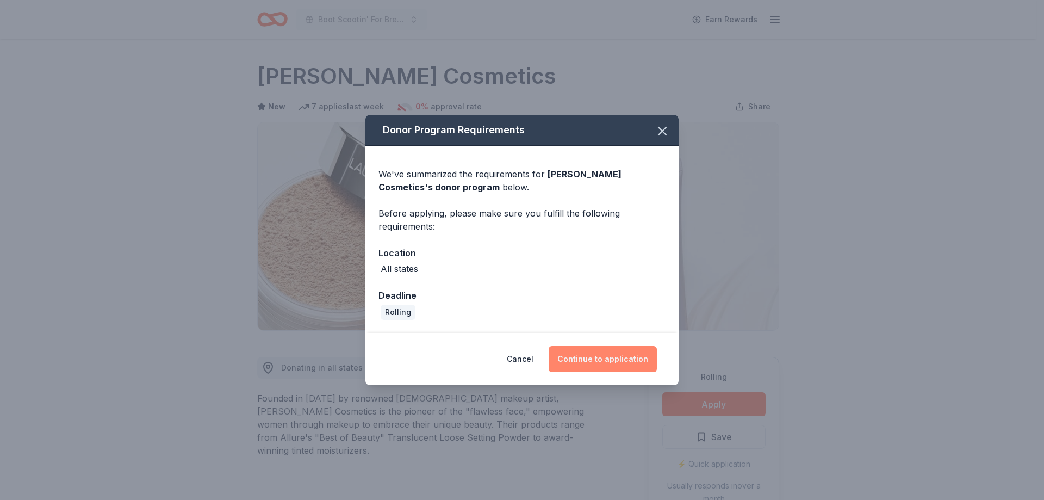
click at [607, 358] on button "Continue to application" at bounding box center [603, 359] width 108 height 26
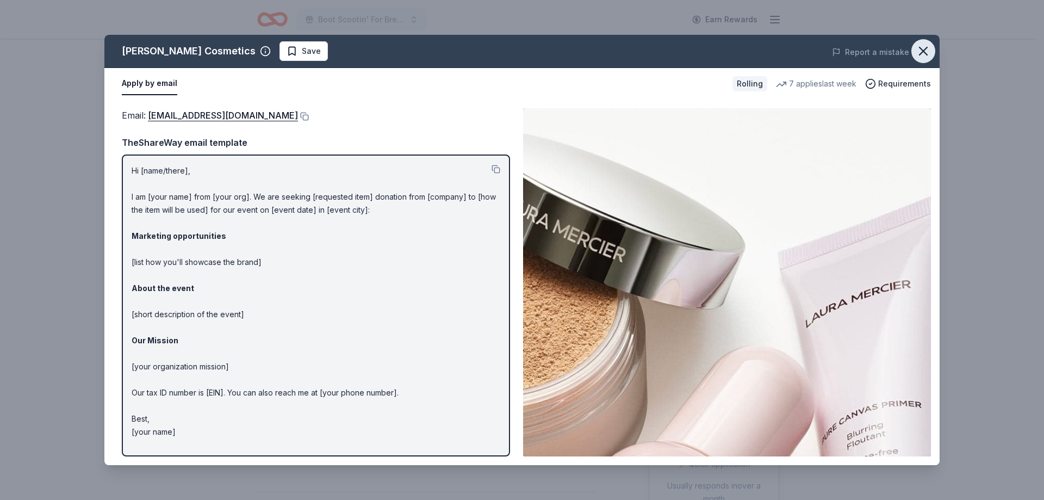
click at [928, 51] on icon "button" at bounding box center [923, 51] width 15 height 15
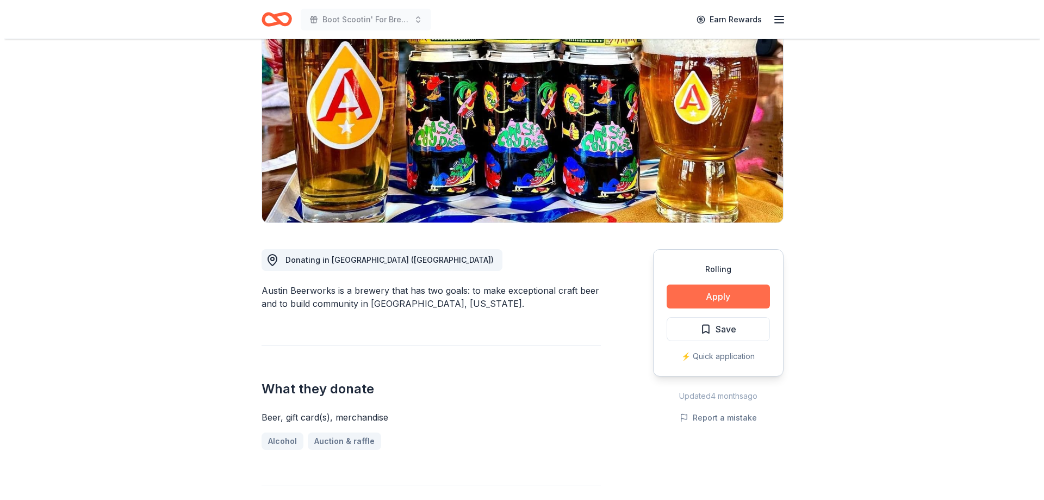
scroll to position [109, 0]
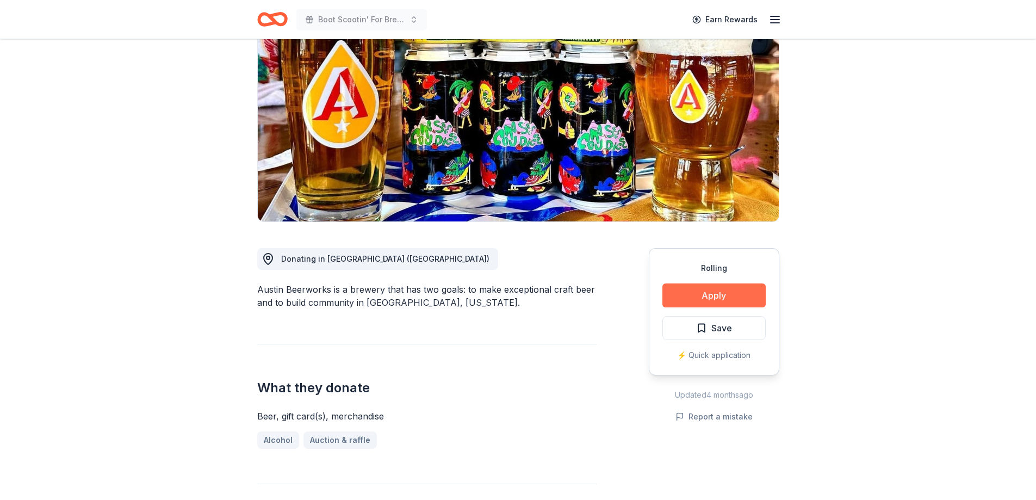
click at [703, 302] on button "Apply" at bounding box center [714, 295] width 103 height 24
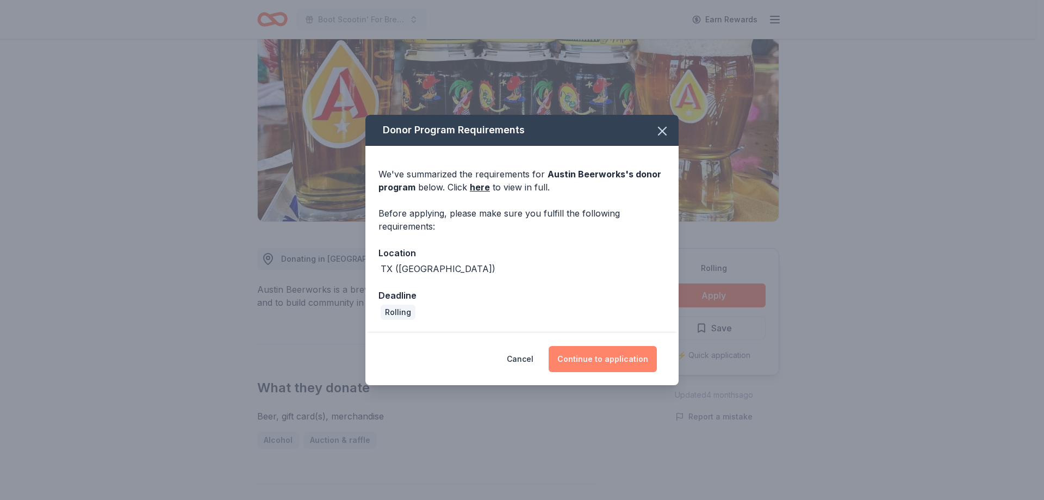
click at [604, 362] on button "Continue to application" at bounding box center [603, 359] width 108 height 26
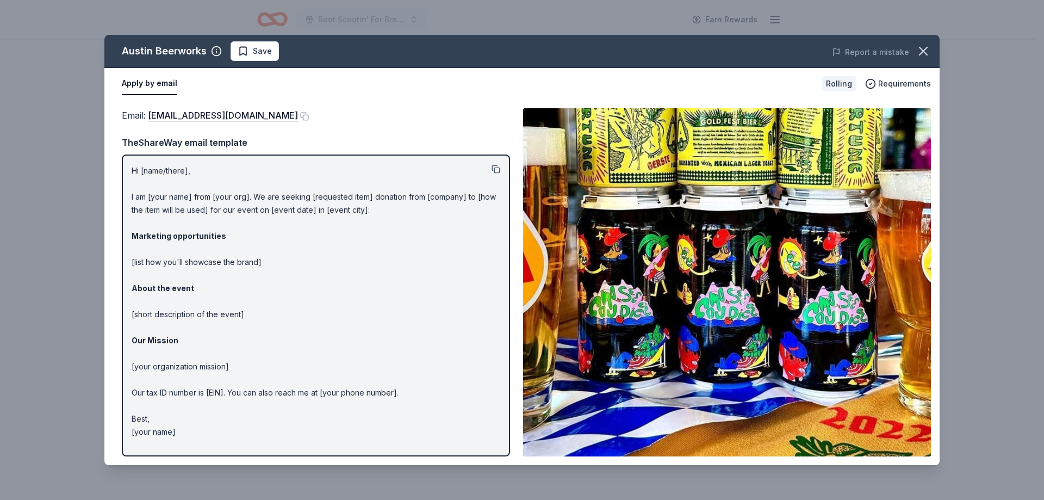
click at [495, 170] on button at bounding box center [496, 169] width 9 height 9
click at [233, 118] on link "freebeer@austinbeerworks.com" at bounding box center [223, 115] width 150 height 14
click at [298, 114] on button at bounding box center [303, 116] width 11 height 9
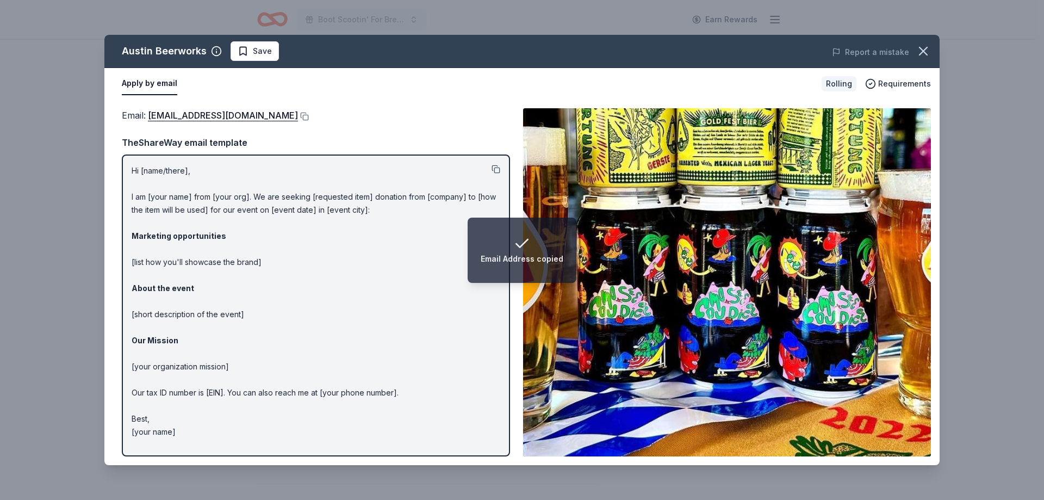
click at [494, 170] on button at bounding box center [496, 169] width 9 height 9
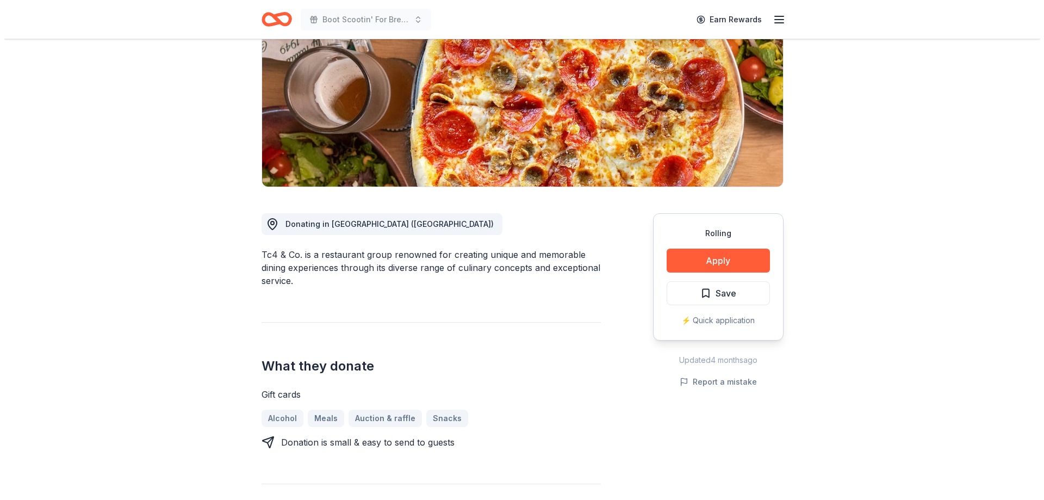
scroll to position [163, 0]
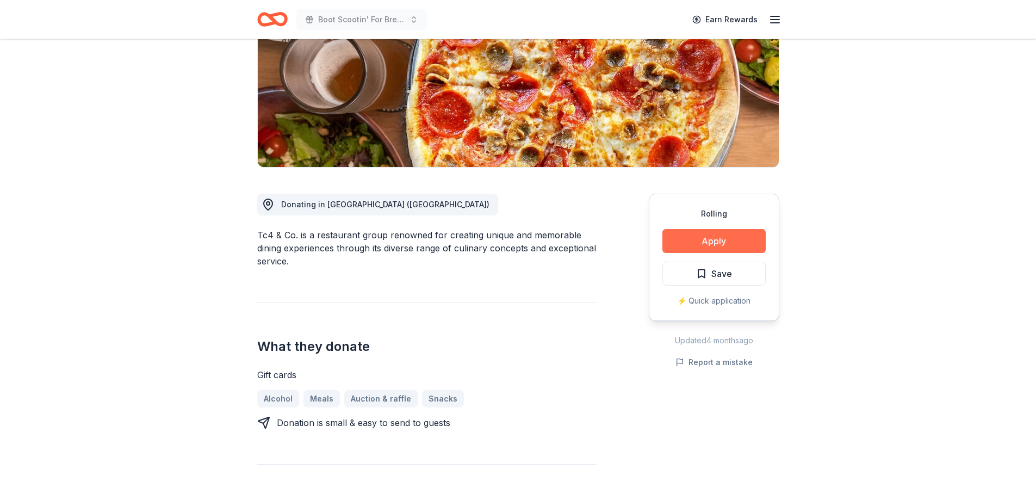
click at [715, 240] on button "Apply" at bounding box center [714, 241] width 103 height 24
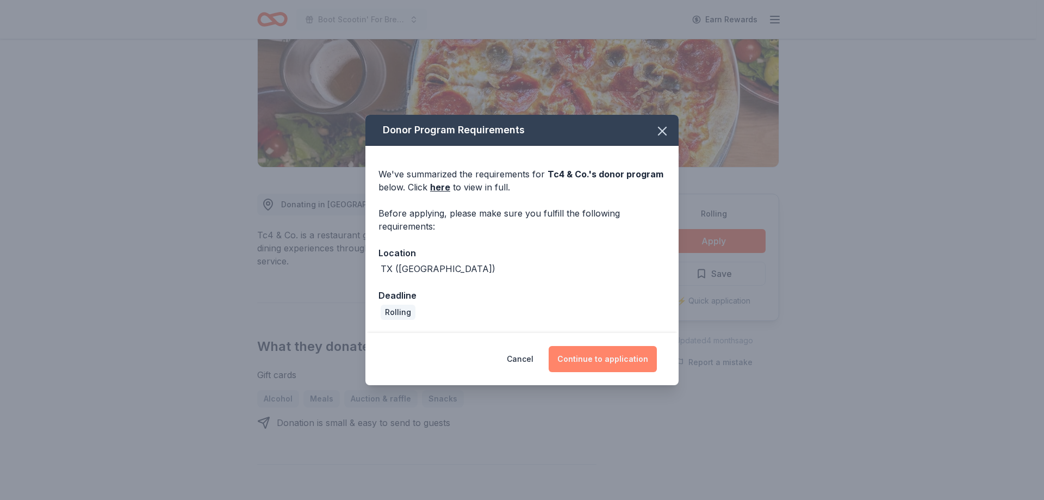
click at [601, 366] on button "Continue to application" at bounding box center [603, 359] width 108 height 26
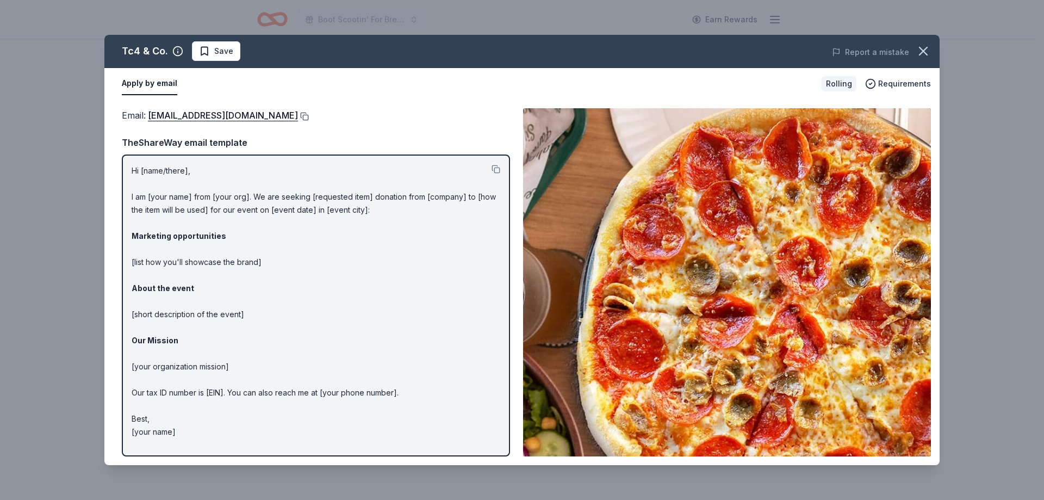
click at [298, 115] on button at bounding box center [303, 116] width 11 height 9
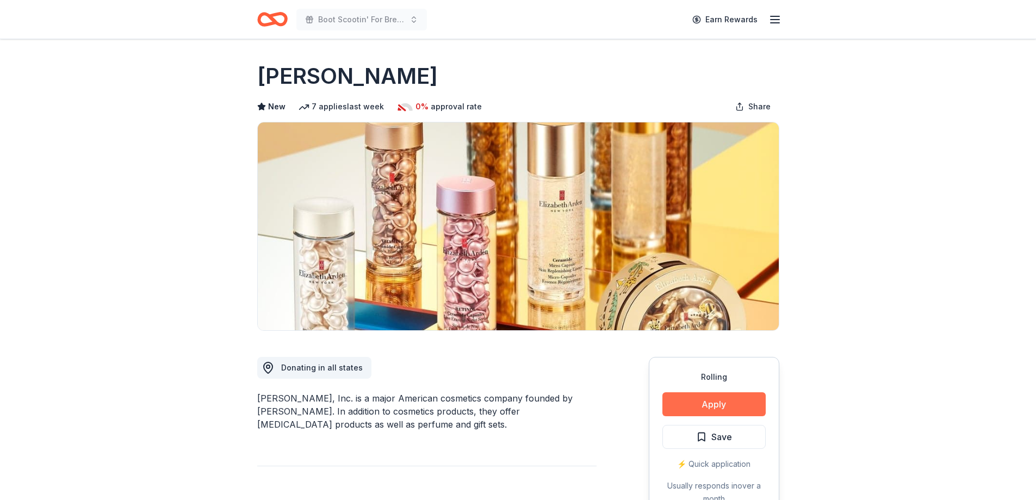
click at [693, 407] on button "Apply" at bounding box center [714, 404] width 103 height 24
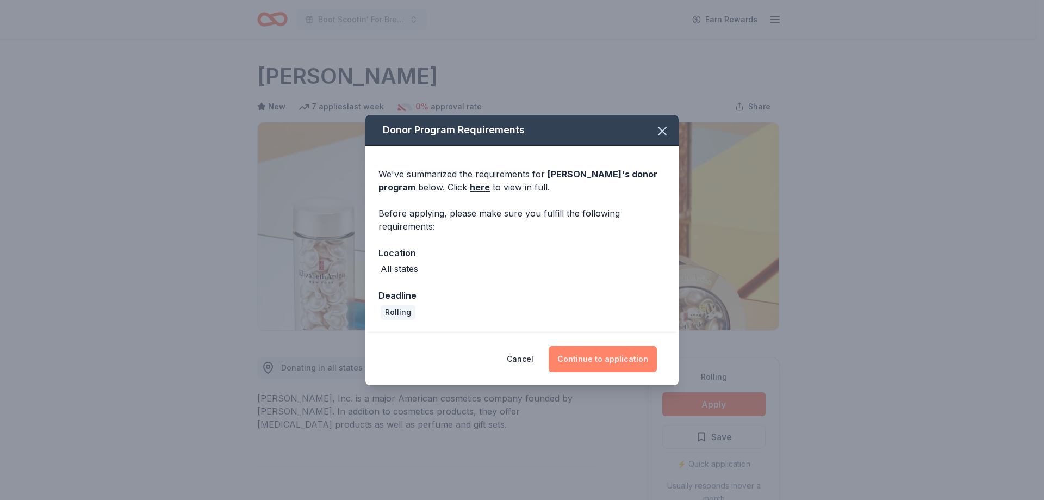
click at [598, 362] on button "Continue to application" at bounding box center [603, 359] width 108 height 26
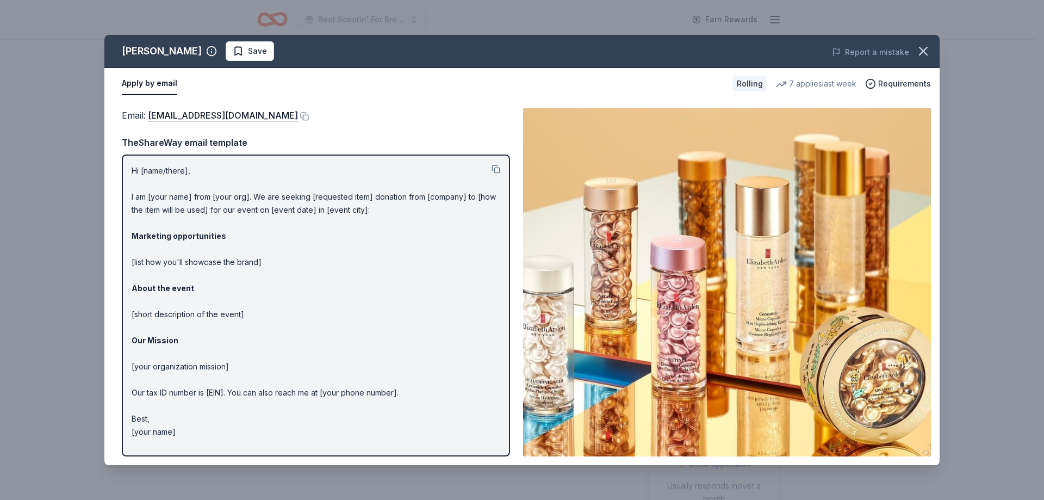
click at [307, 116] on button at bounding box center [303, 116] width 11 height 9
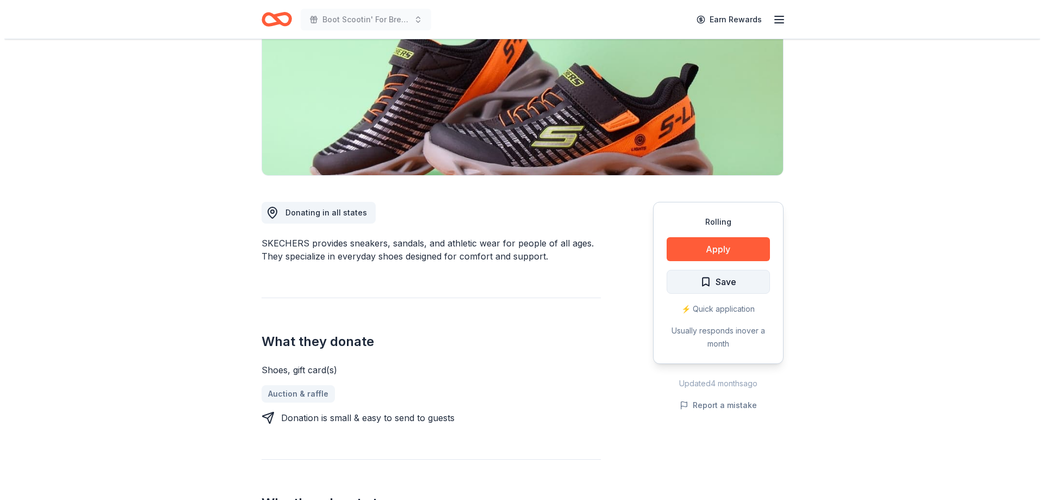
scroll to position [163, 0]
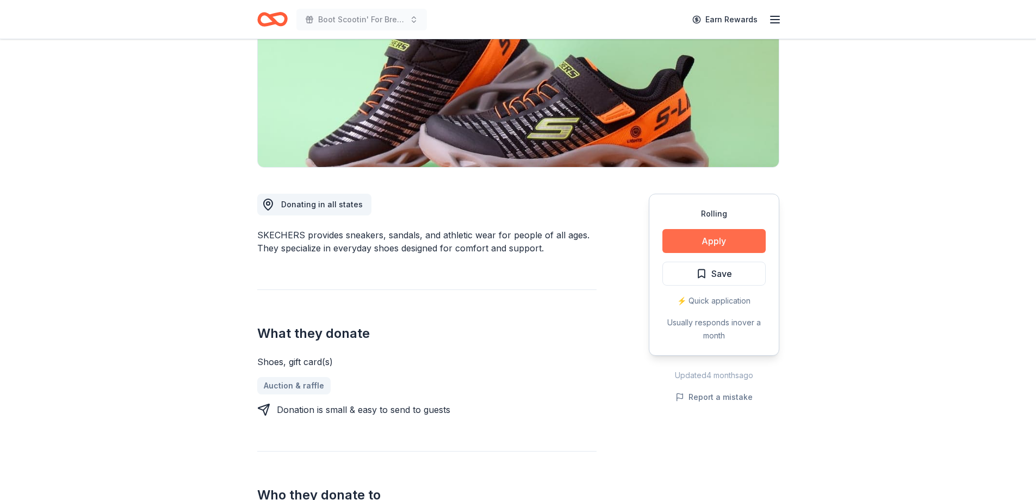
click at [695, 243] on button "Apply" at bounding box center [714, 241] width 103 height 24
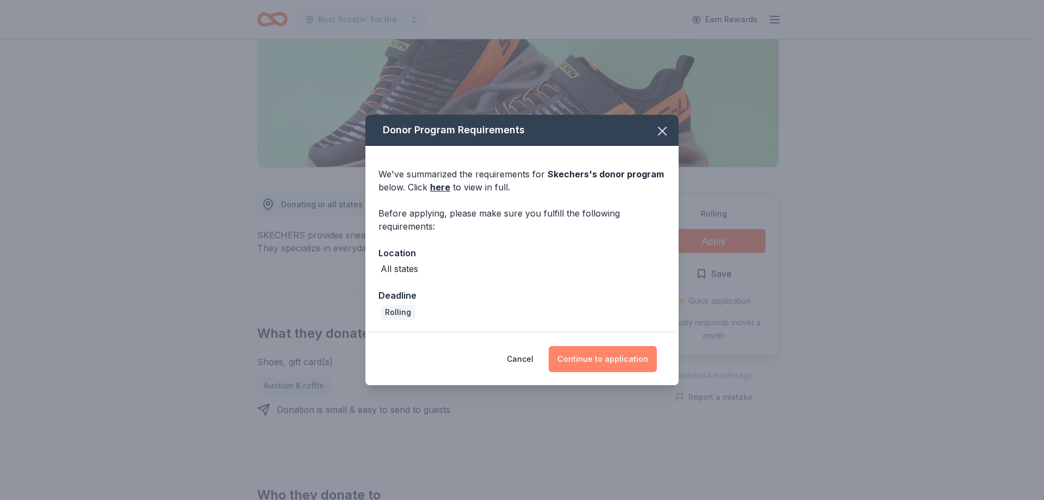
click at [617, 360] on button "Continue to application" at bounding box center [603, 359] width 108 height 26
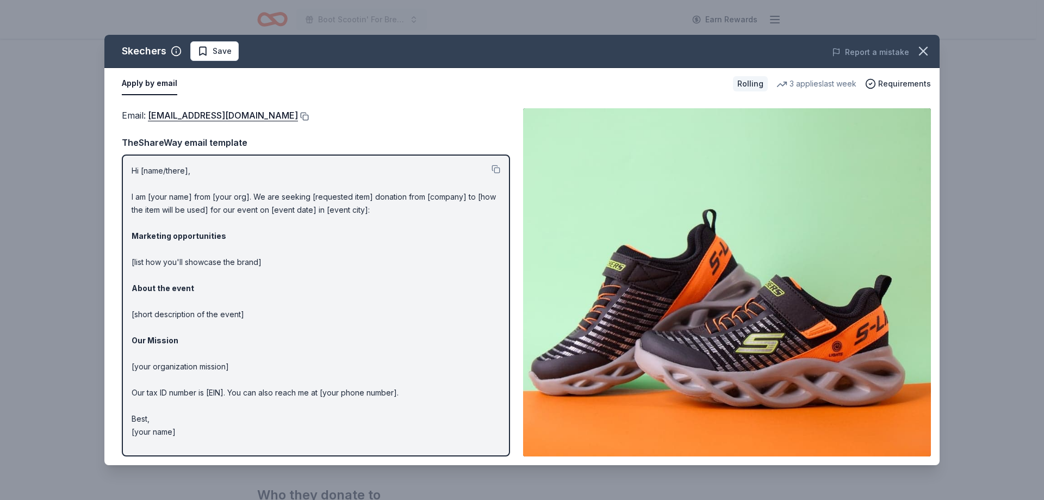
click at [298, 115] on button at bounding box center [303, 116] width 11 height 9
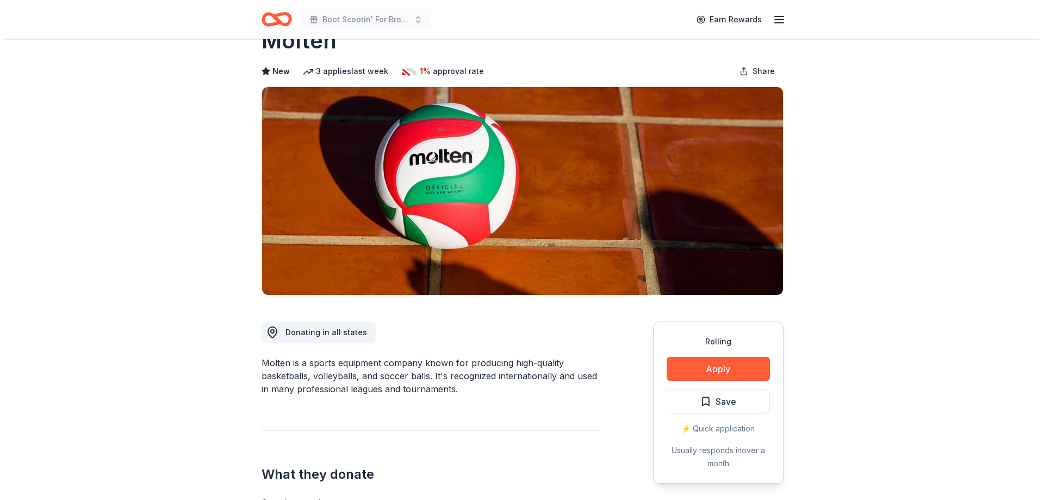
scroll to position [109, 0]
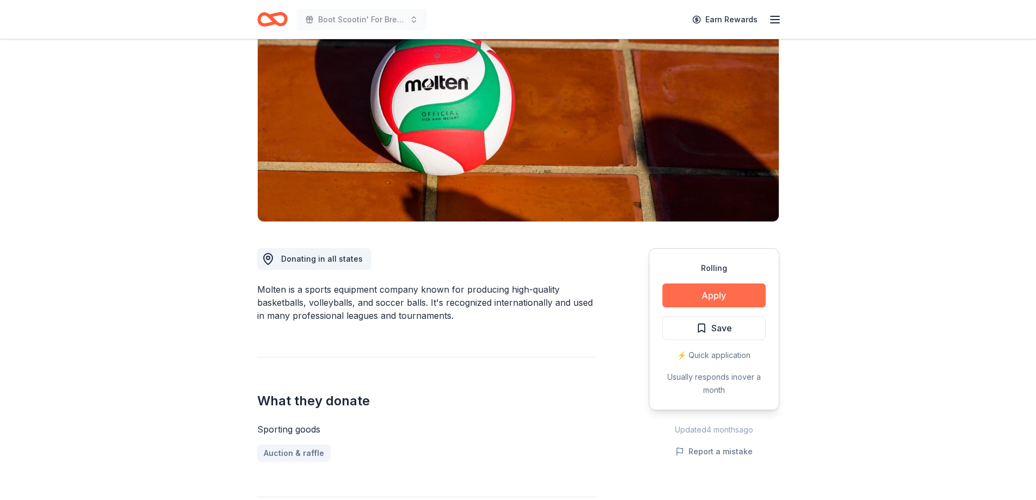
click at [716, 290] on button "Apply" at bounding box center [714, 295] width 103 height 24
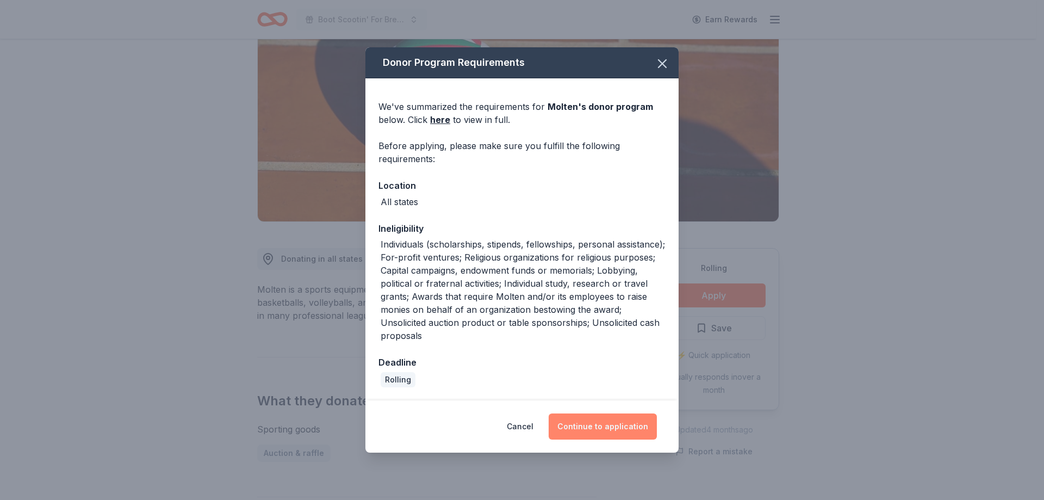
click at [598, 426] on button "Continue to application" at bounding box center [603, 426] width 108 height 26
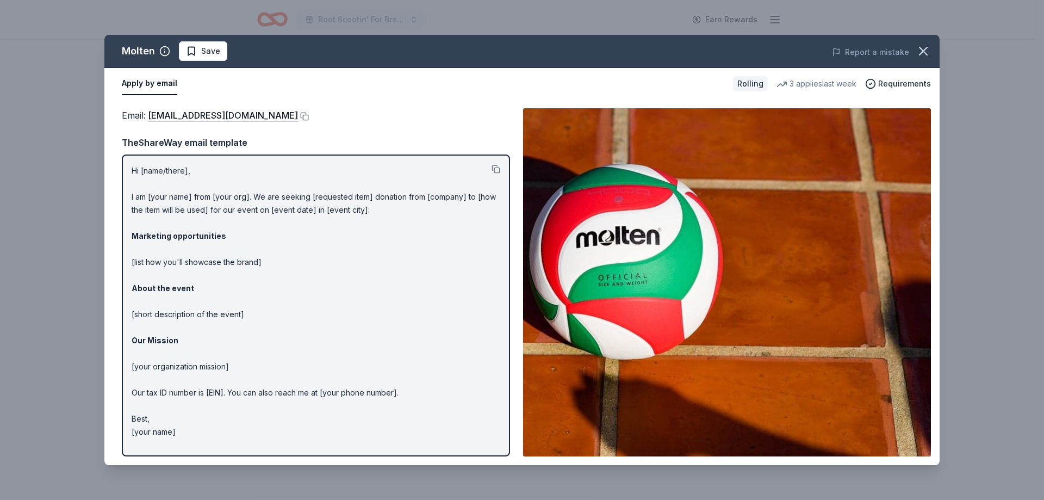
click at [298, 116] on button at bounding box center [303, 116] width 11 height 9
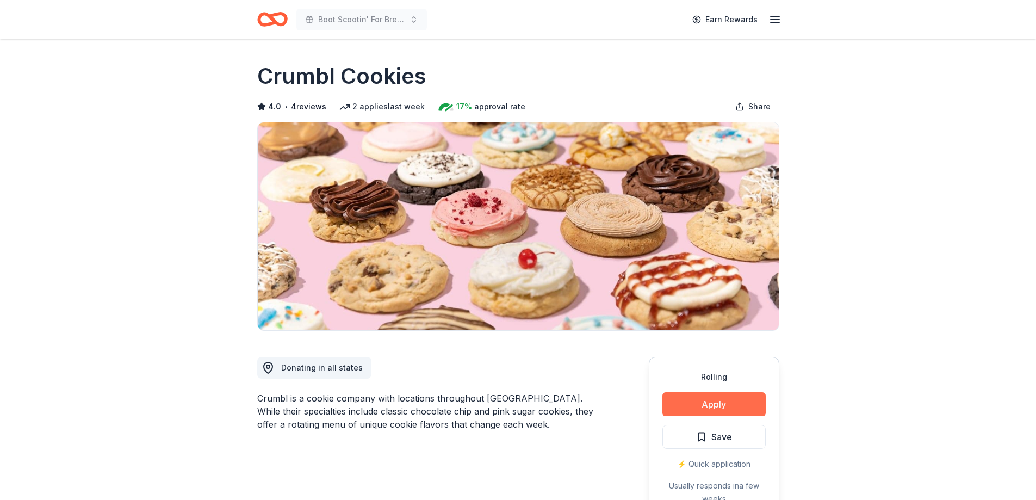
click at [701, 400] on button "Apply" at bounding box center [714, 404] width 103 height 24
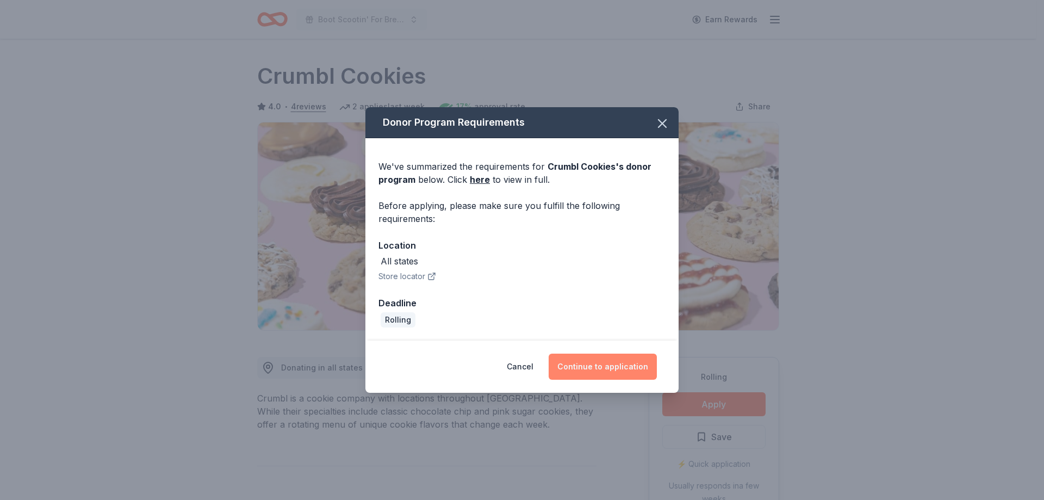
click at [607, 358] on button "Continue to application" at bounding box center [603, 367] width 108 height 26
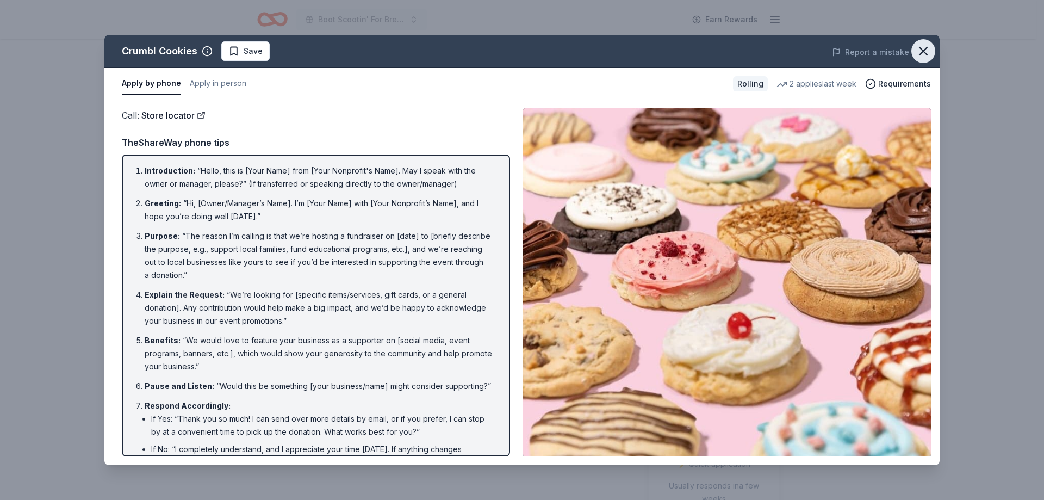
click at [919, 52] on icon "button" at bounding box center [923, 51] width 15 height 15
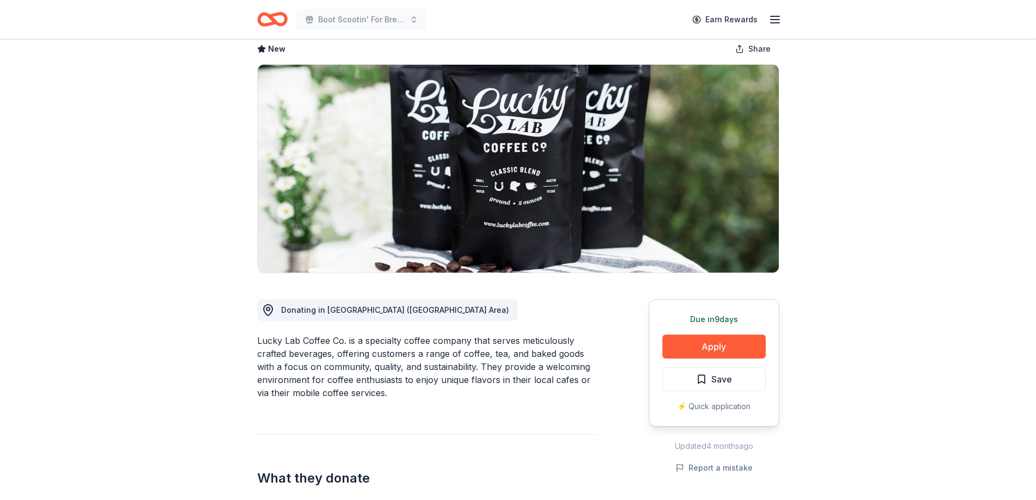
scroll to position [109, 0]
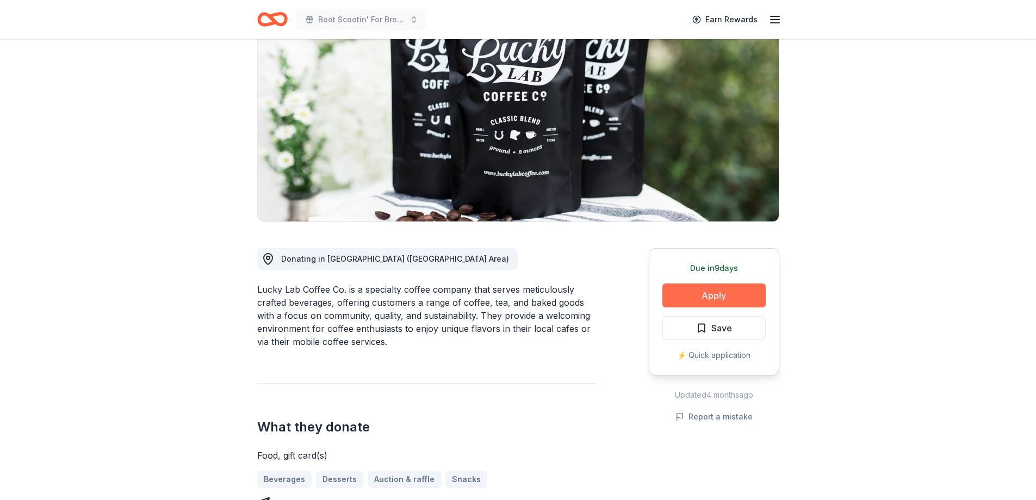
click at [688, 284] on button "Apply" at bounding box center [714, 295] width 103 height 24
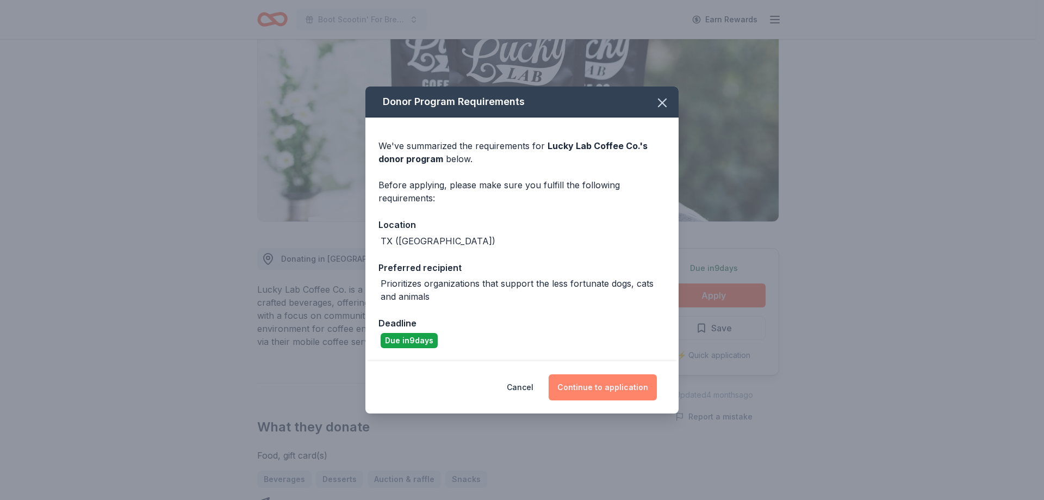
click at [610, 397] on button "Continue to application" at bounding box center [603, 387] width 108 height 26
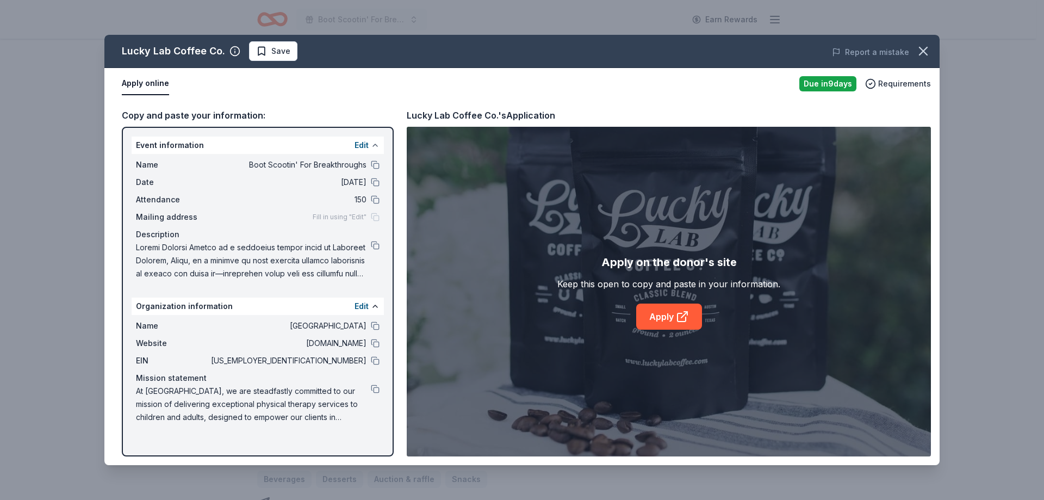
click at [372, 144] on button at bounding box center [375, 145] width 9 height 9
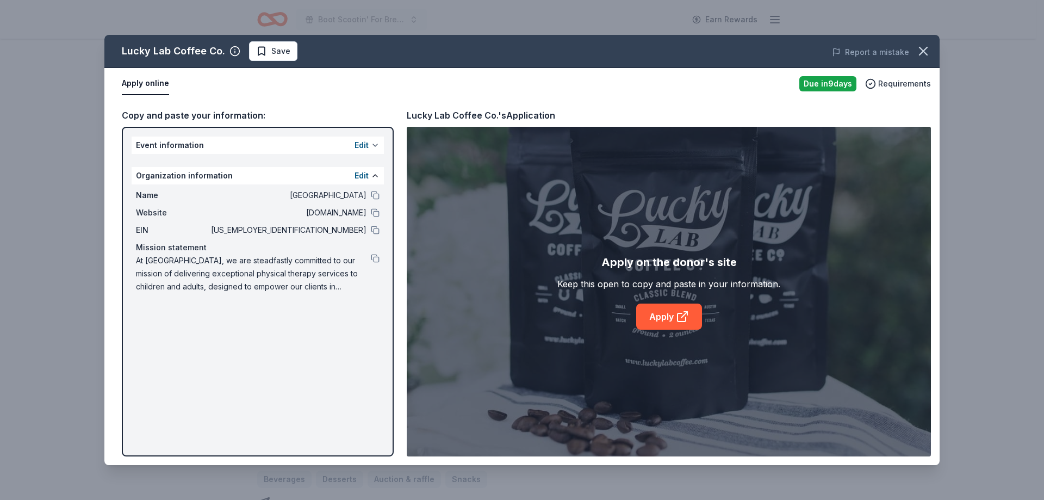
click at [374, 145] on button at bounding box center [375, 145] width 9 height 9
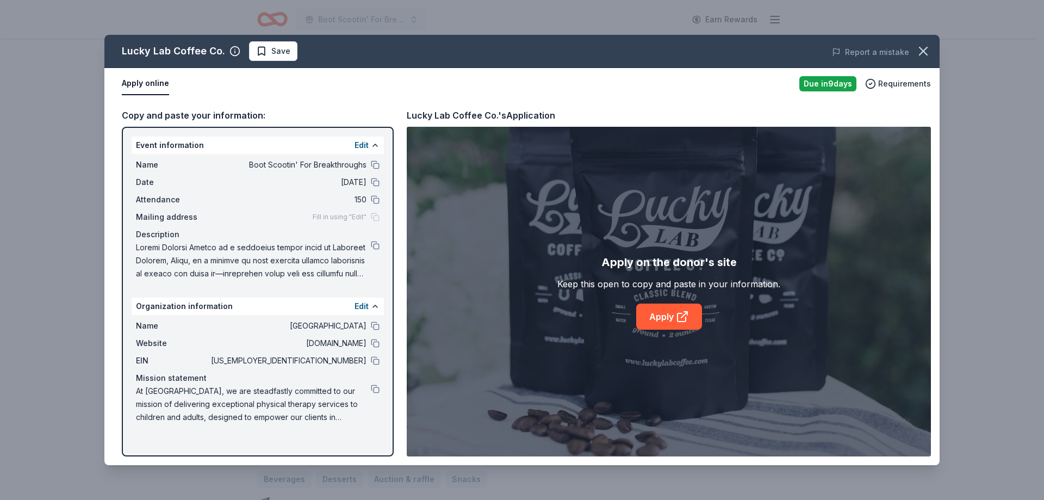
click at [149, 82] on button "Apply online" at bounding box center [145, 83] width 47 height 23
click at [138, 80] on button "Apply online" at bounding box center [145, 83] width 47 height 23
click at [137, 90] on button "Apply online" at bounding box center [145, 83] width 47 height 23
click at [375, 164] on button at bounding box center [375, 164] width 9 height 9
click at [374, 182] on button at bounding box center [375, 182] width 9 height 9
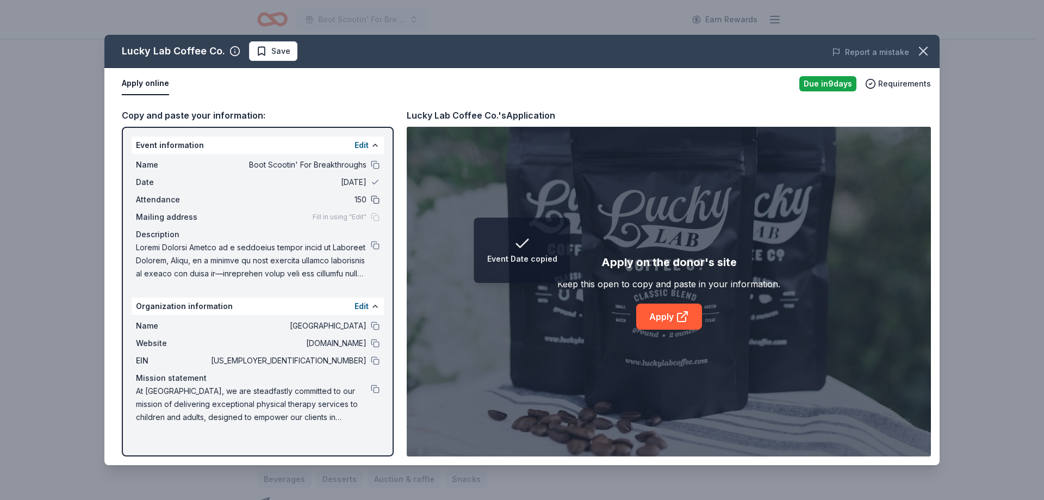
click at [372, 200] on button at bounding box center [375, 199] width 9 height 9
click at [373, 245] on button at bounding box center [375, 245] width 9 height 9
click at [374, 326] on button at bounding box center [375, 325] width 9 height 9
drag, startPoint x: 378, startPoint y: 341, endPoint x: 380, endPoint y: 349, distance: 9.0
click at [378, 345] on button at bounding box center [375, 343] width 9 height 9
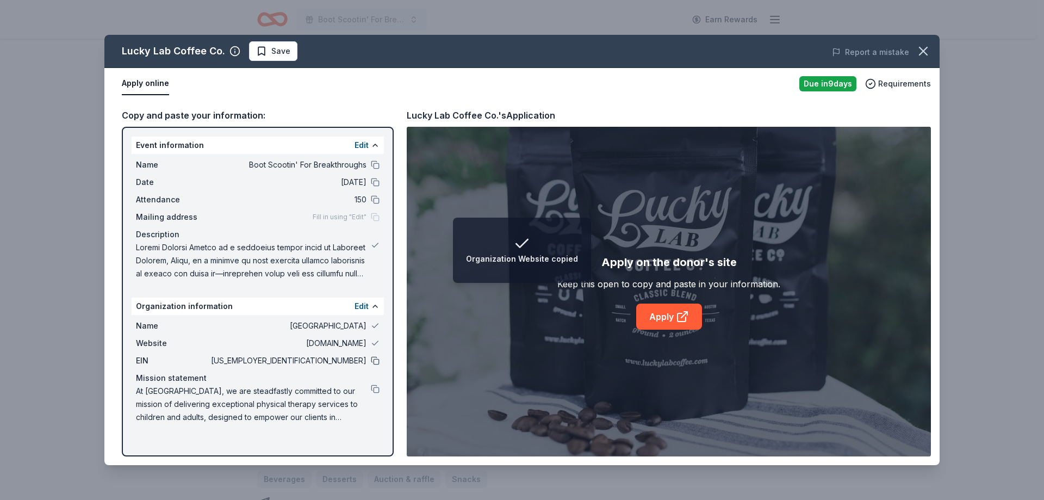
click at [372, 362] on button at bounding box center [375, 360] width 9 height 9
click at [372, 395] on div "At [GEOGRAPHIC_DATA], we are steadfastly committed to our mission of delivering…" at bounding box center [258, 404] width 244 height 39
click at [374, 392] on button at bounding box center [375, 389] width 9 height 9
click at [149, 84] on button "Apply online" at bounding box center [145, 83] width 47 height 23
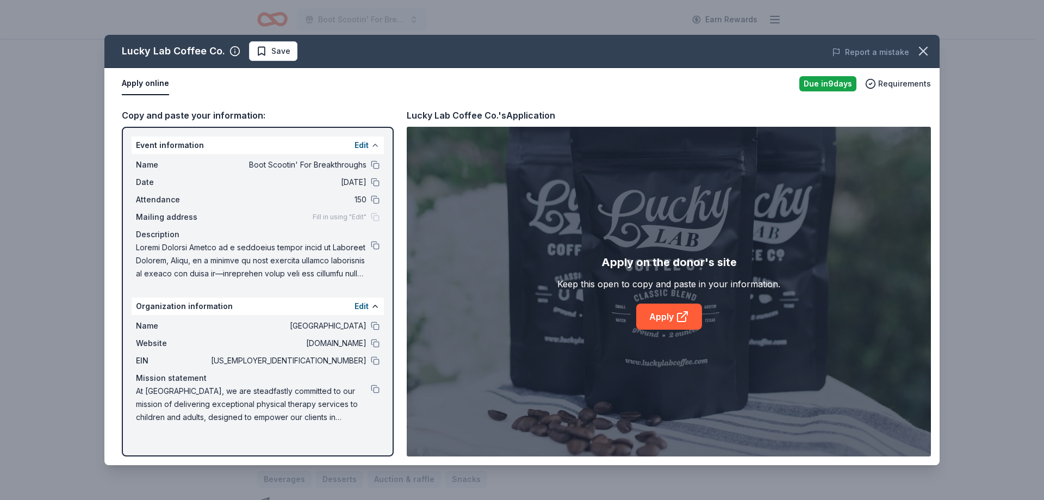
click at [379, 143] on div "Event information Edit" at bounding box center [258, 145] width 252 height 17
click at [376, 146] on button at bounding box center [375, 145] width 9 height 9
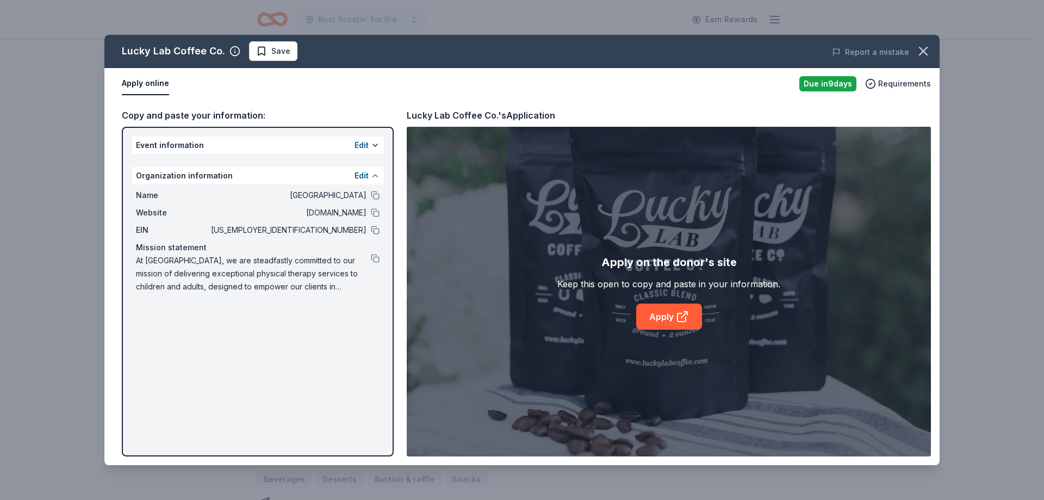
click at [376, 174] on button at bounding box center [375, 175] width 9 height 9
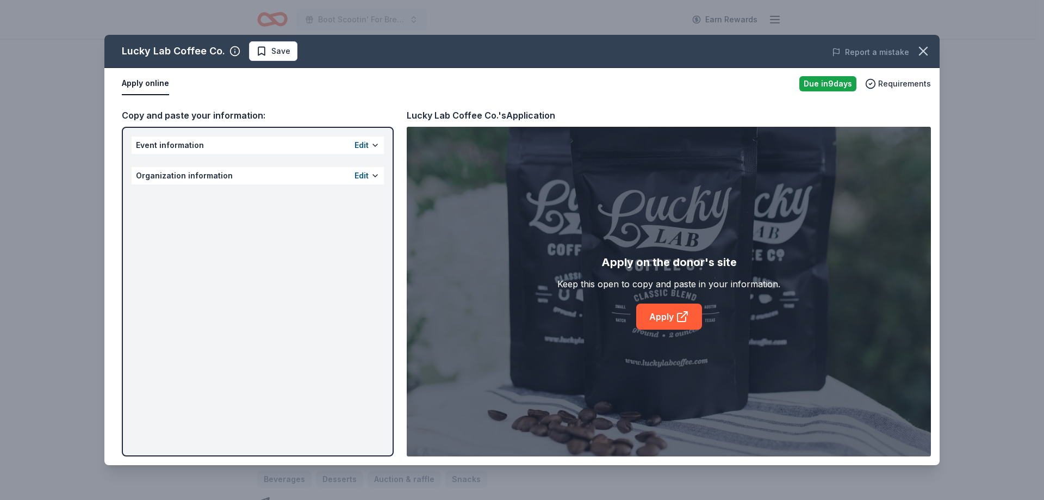
click at [143, 86] on button "Apply online" at bounding box center [145, 83] width 47 height 23
click at [143, 82] on button "Apply online" at bounding box center [145, 83] width 47 height 23
click at [181, 49] on div "Lucky Lab Coffee Co." at bounding box center [173, 50] width 103 height 17
click at [933, 51] on button "button" at bounding box center [924, 51] width 24 height 24
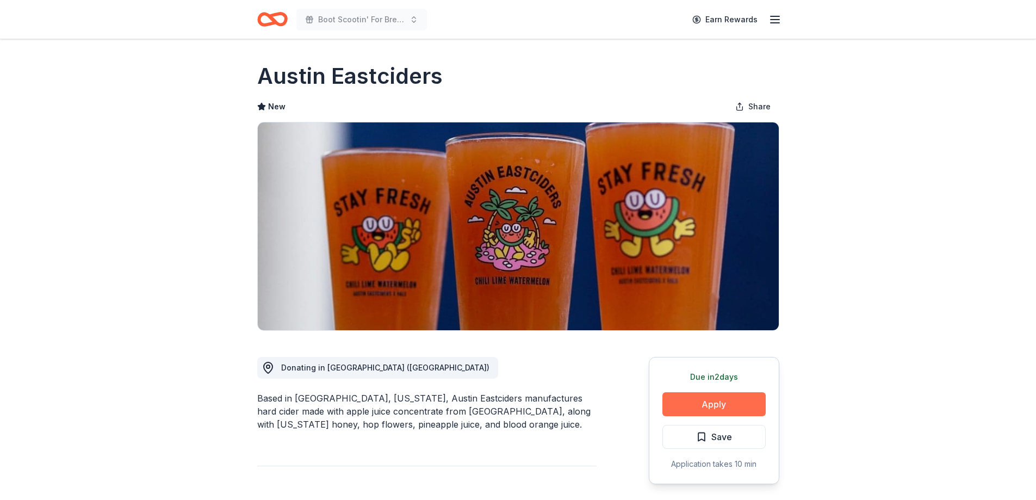
click at [719, 400] on button "Apply" at bounding box center [714, 404] width 103 height 24
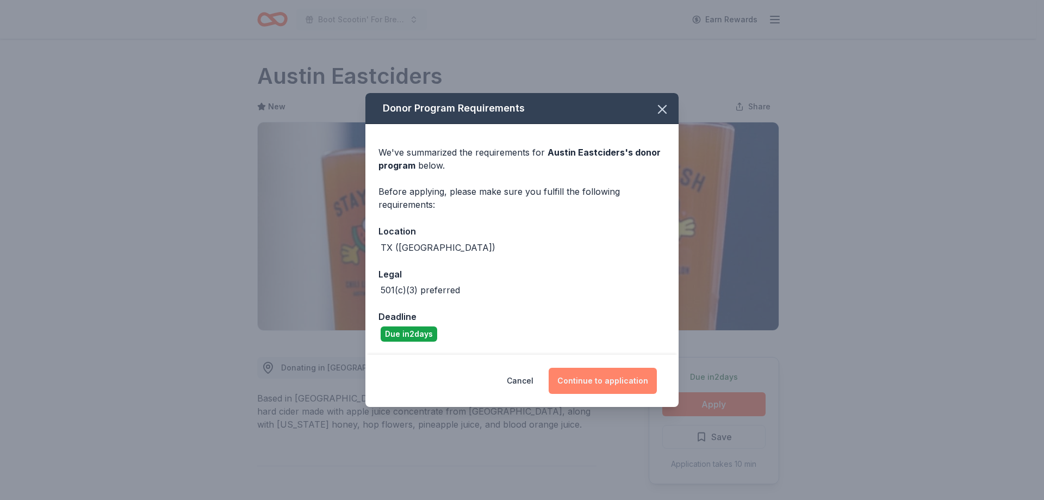
click at [612, 383] on button "Continue to application" at bounding box center [603, 381] width 108 height 26
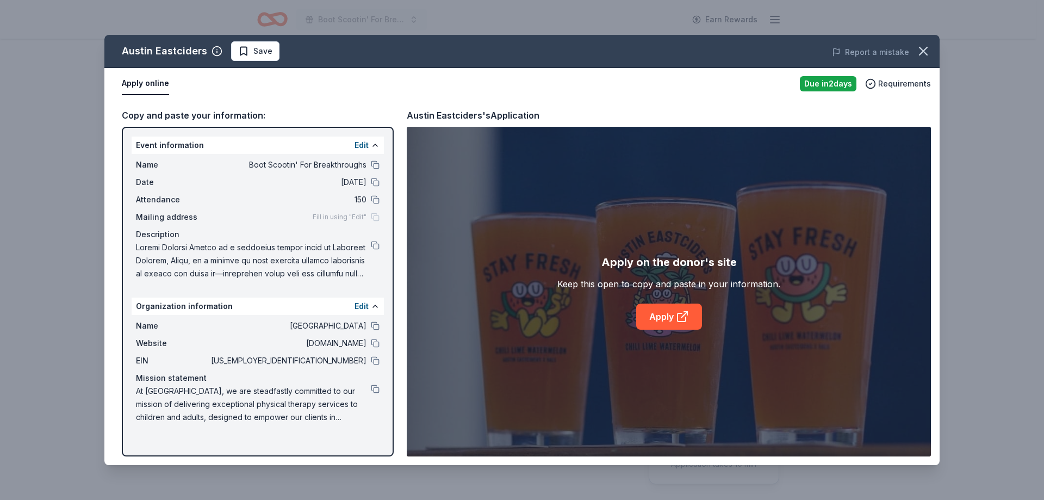
click at [141, 81] on button "Apply online" at bounding box center [145, 83] width 47 height 23
click at [674, 315] on link "Apply" at bounding box center [669, 317] width 66 height 26
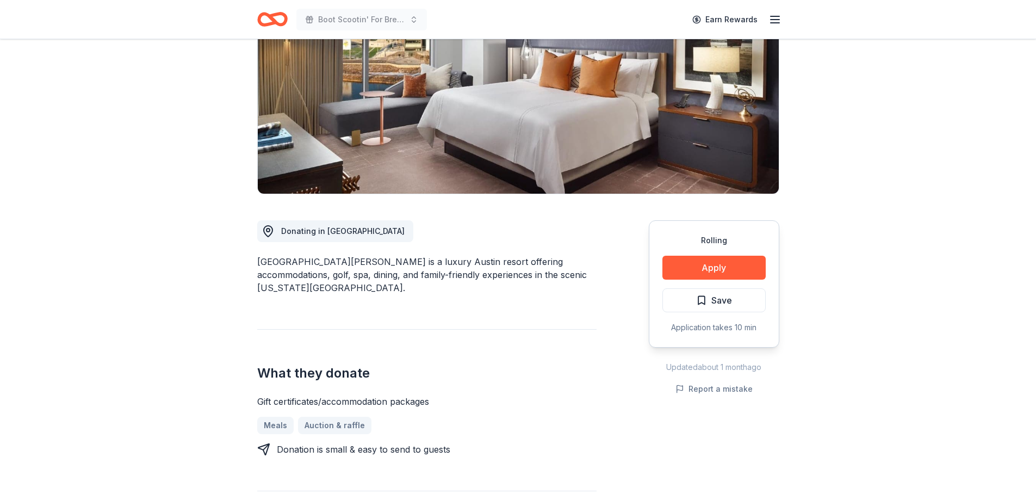
scroll to position [163, 0]
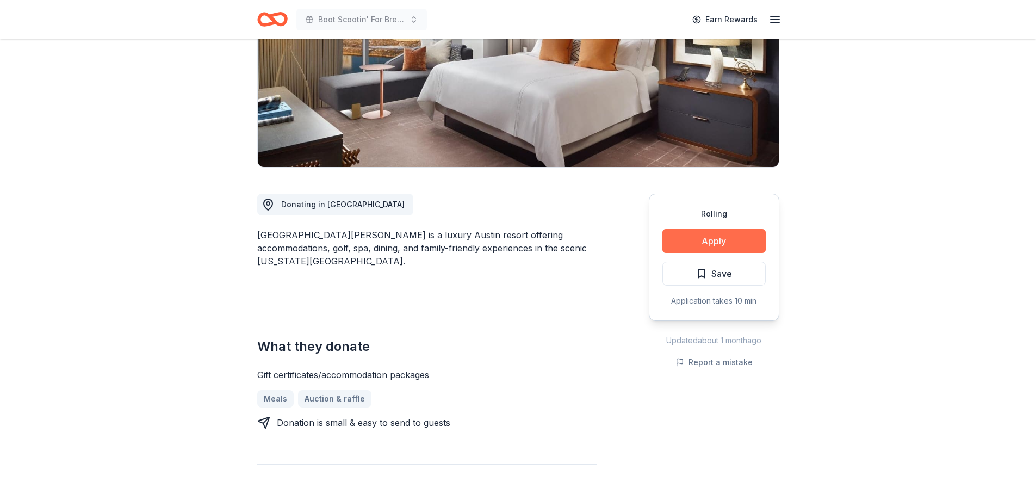
click at [694, 245] on button "Apply" at bounding box center [714, 241] width 103 height 24
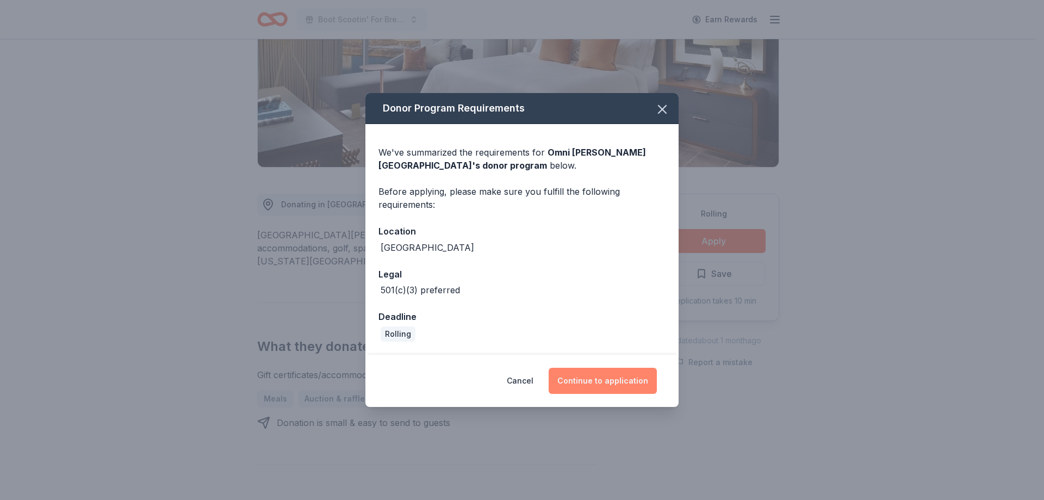
click at [615, 389] on button "Continue to application" at bounding box center [603, 381] width 108 height 26
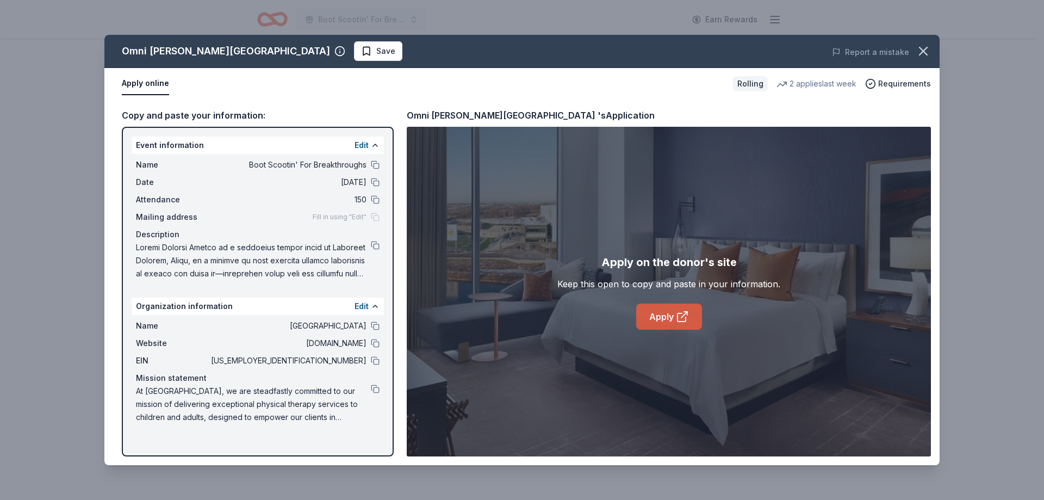
click at [664, 308] on link "Apply" at bounding box center [669, 317] width 66 height 26
click at [925, 48] on icon "button" at bounding box center [923, 51] width 15 height 15
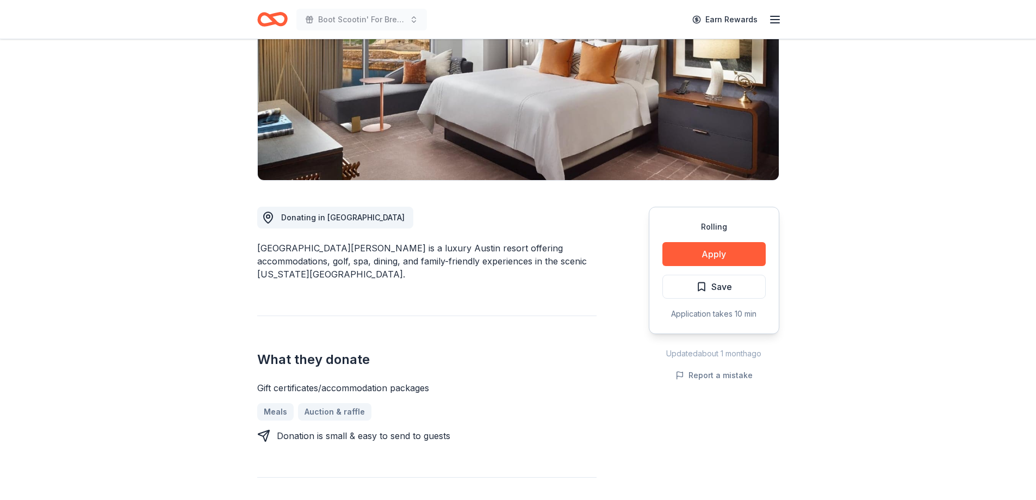
scroll to position [54, 0]
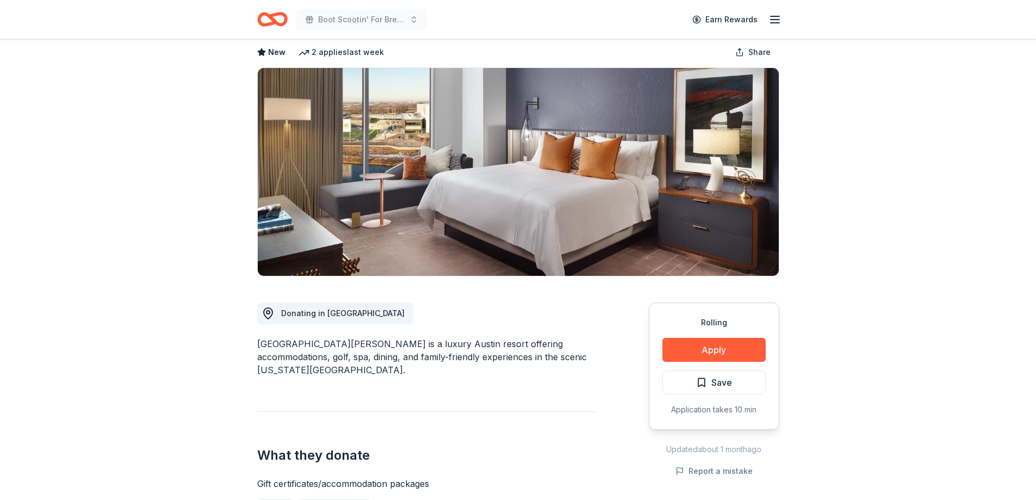
click at [770, 18] on icon "button" at bounding box center [775, 19] width 13 height 13
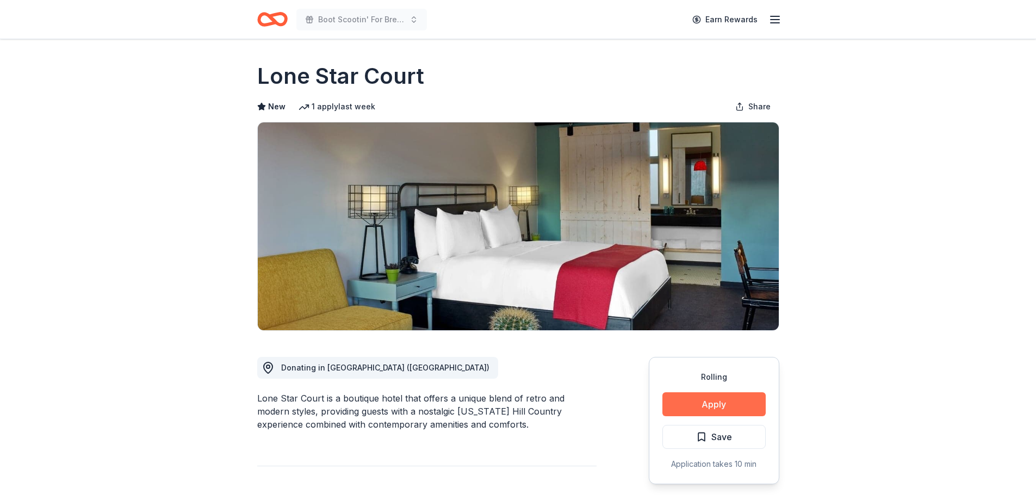
click at [715, 401] on button "Apply" at bounding box center [714, 404] width 103 height 24
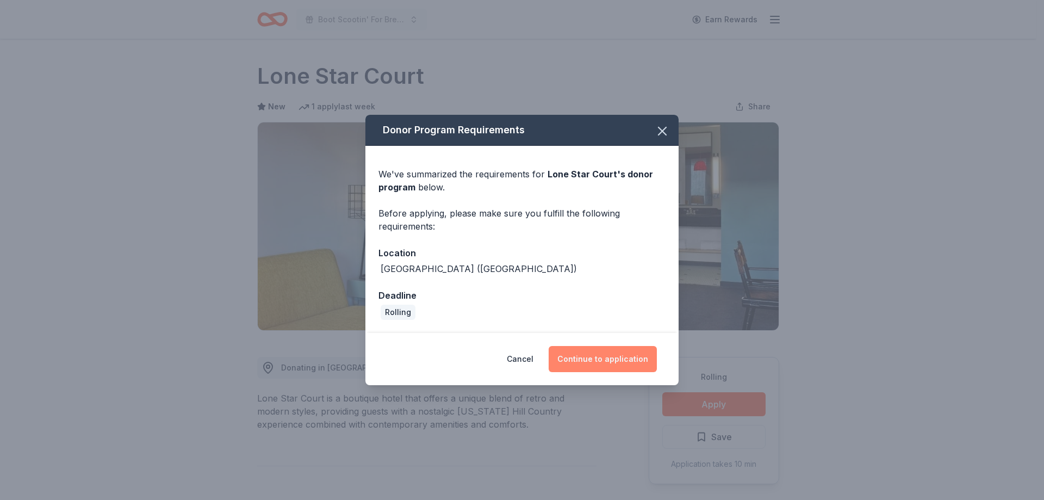
click at [588, 364] on button "Continue to application" at bounding box center [603, 359] width 108 height 26
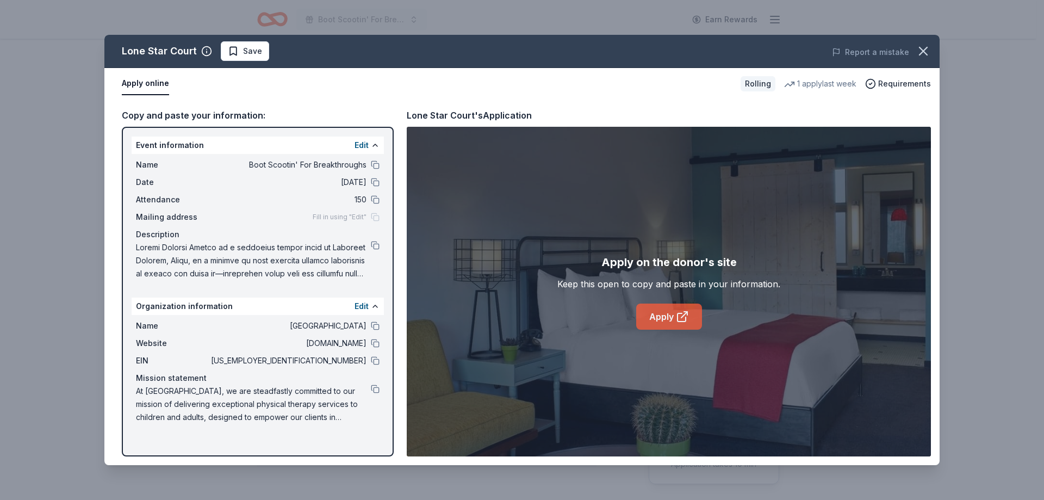
click at [653, 304] on link "Apply" at bounding box center [669, 317] width 66 height 26
click at [926, 46] on icon "button" at bounding box center [923, 51] width 15 height 15
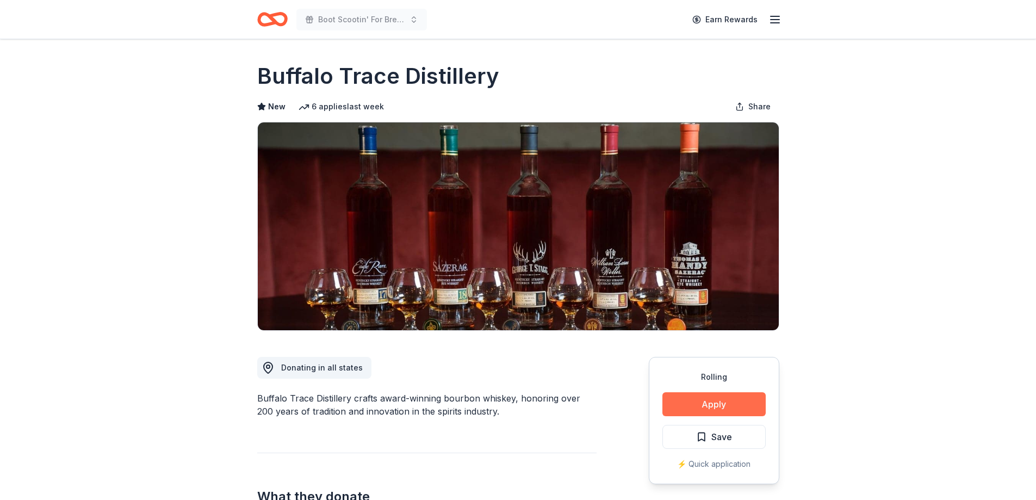
click at [713, 399] on button "Apply" at bounding box center [714, 404] width 103 height 24
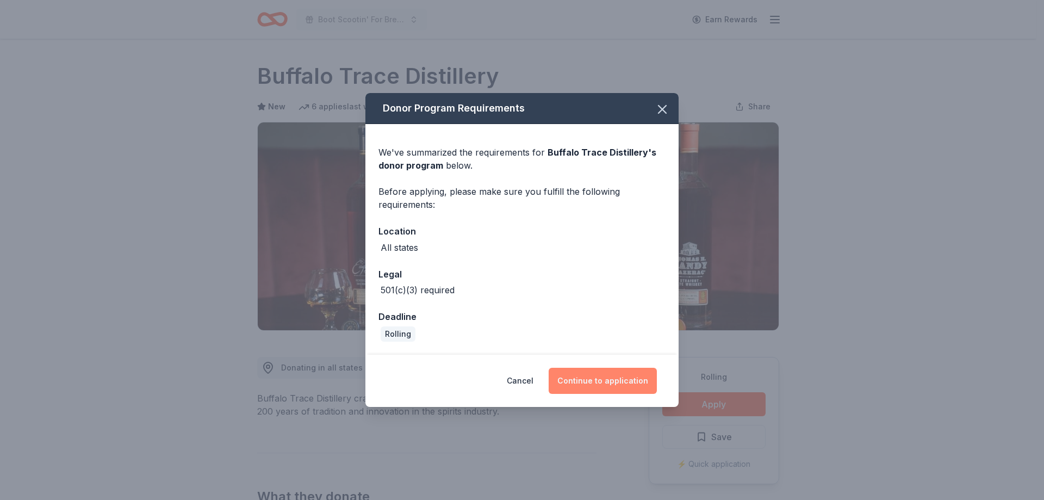
click at [605, 378] on button "Continue to application" at bounding box center [603, 381] width 108 height 26
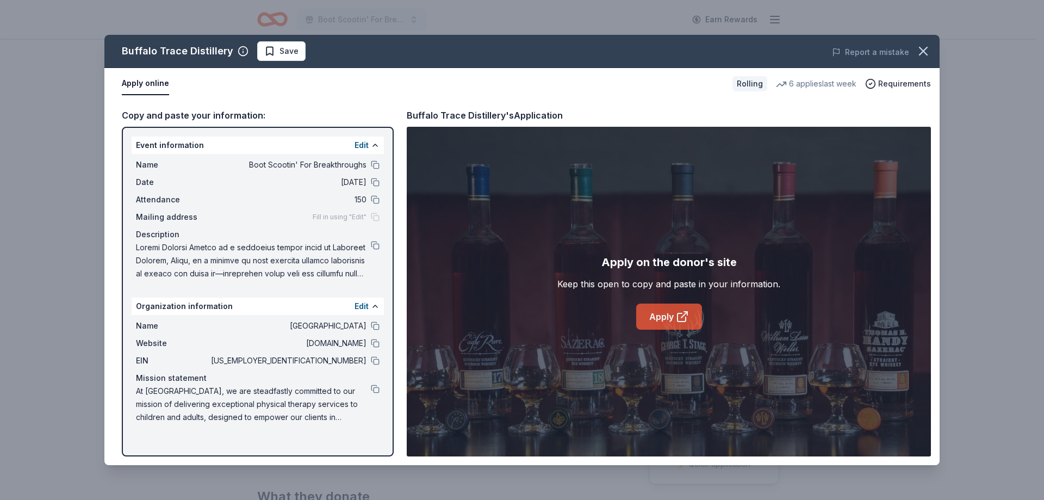
click at [685, 320] on icon at bounding box center [682, 316] width 13 height 13
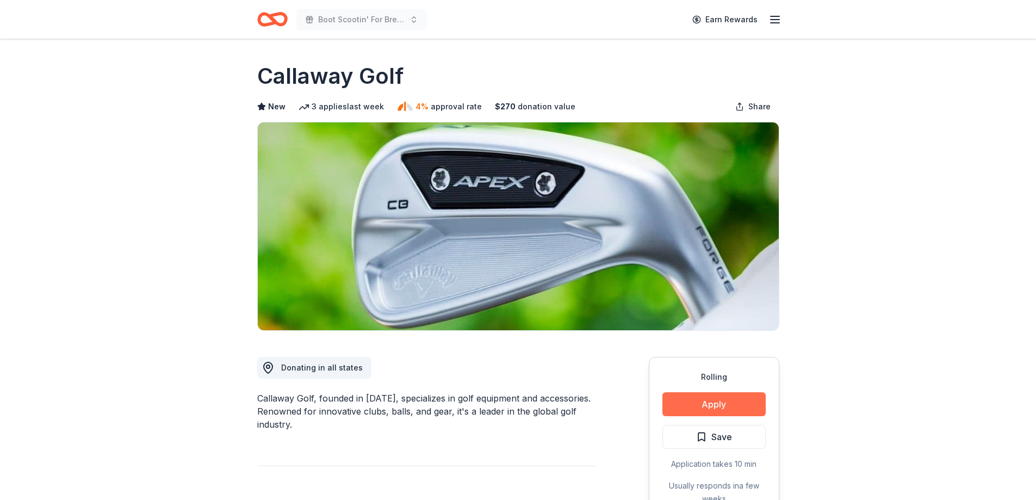
click at [719, 407] on button "Apply" at bounding box center [714, 404] width 103 height 24
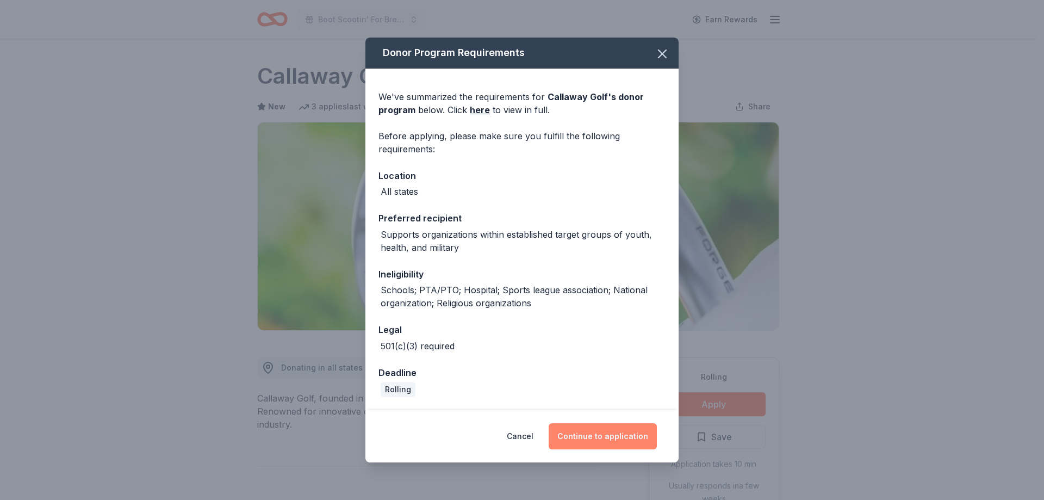
click at [604, 430] on button "Continue to application" at bounding box center [603, 436] width 108 height 26
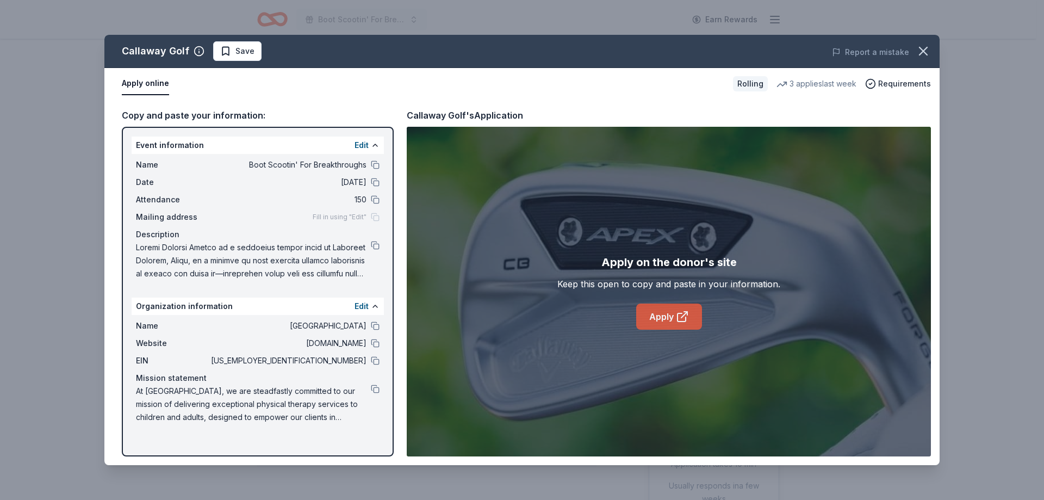
click at [651, 311] on link "Apply" at bounding box center [669, 317] width 66 height 26
